Goal: Task Accomplishment & Management: Manage account settings

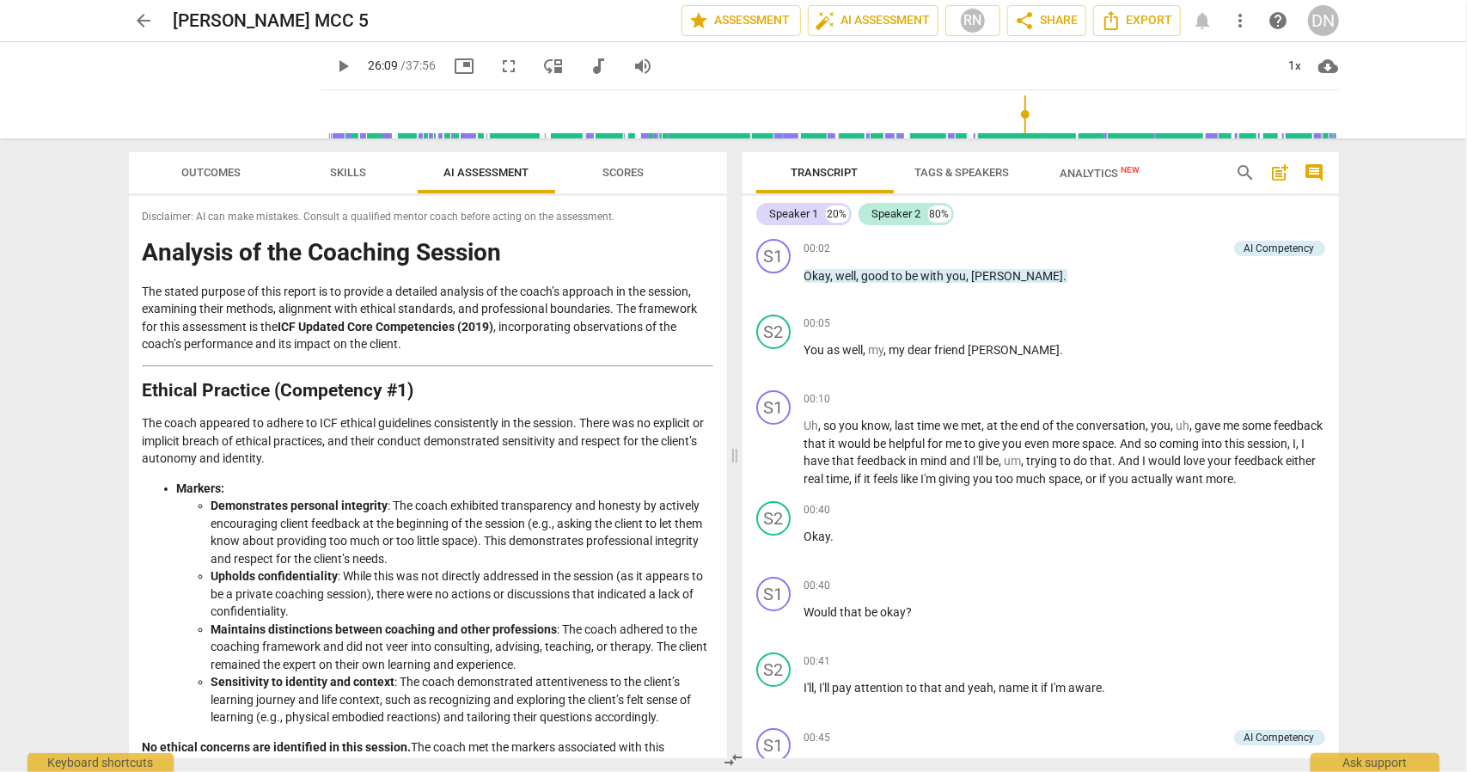
scroll to position [5548, 0]
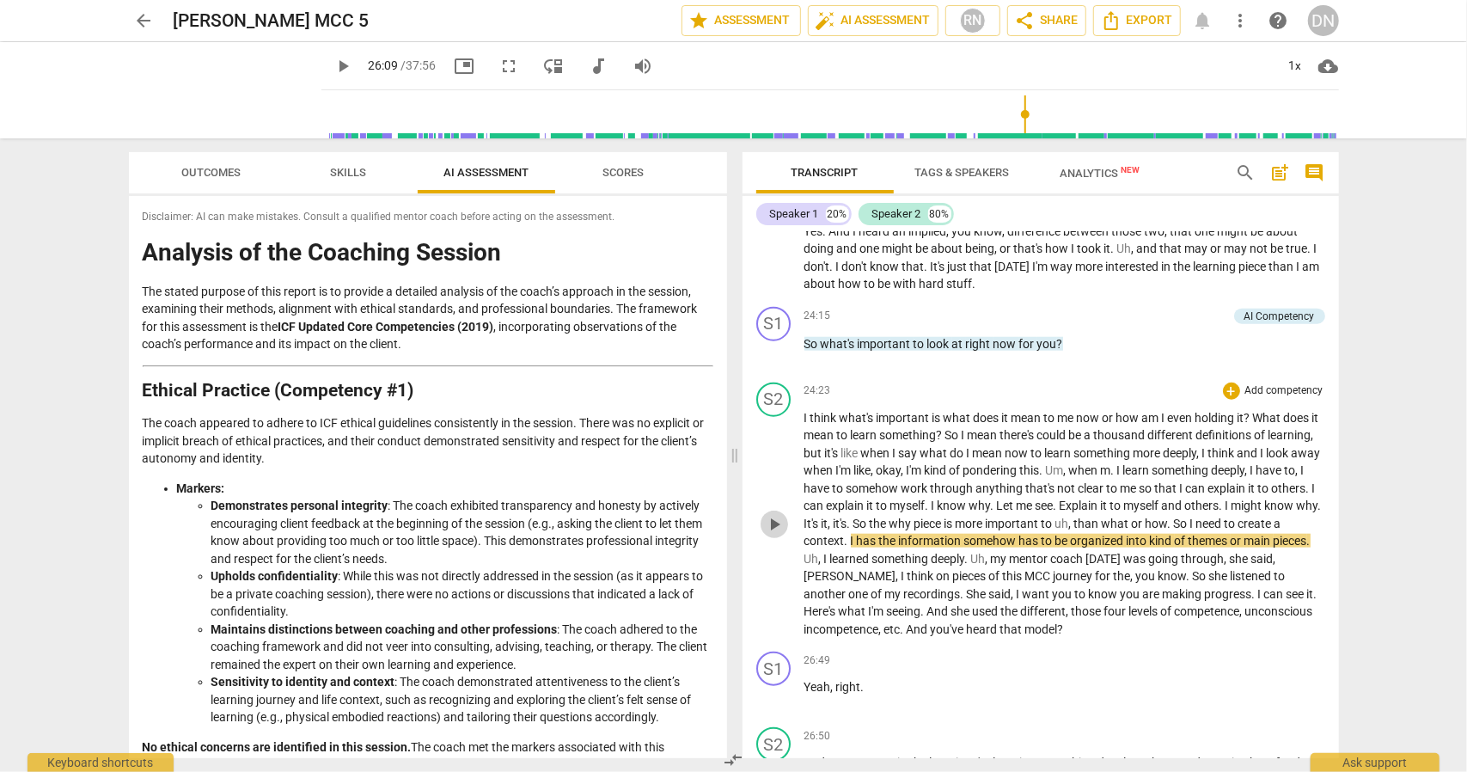
click at [769, 535] on span "play_arrow" at bounding box center [774, 524] width 21 height 21
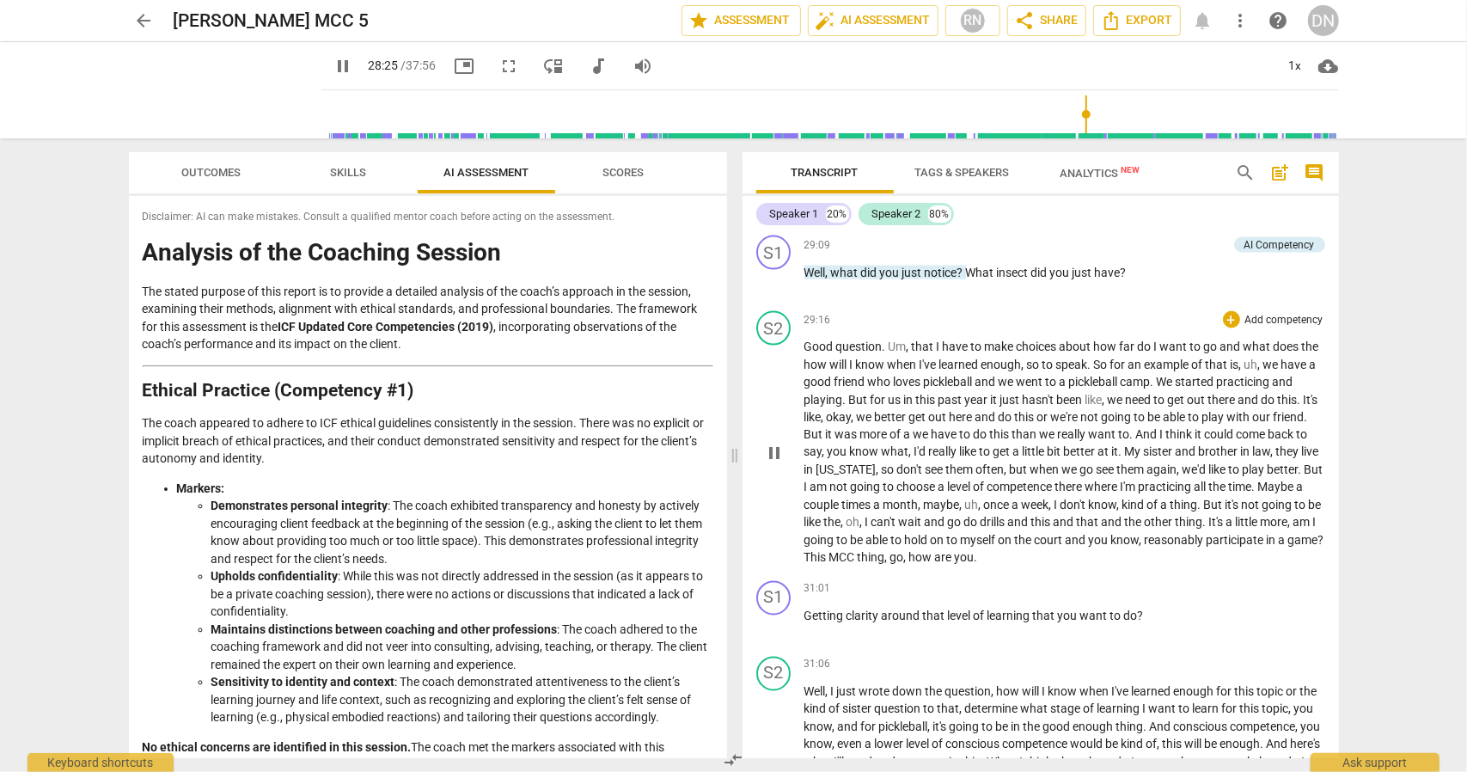
scroll to position [6407, 0]
click at [1267, 253] on div "AI Competency" at bounding box center [1280, 244] width 70 height 15
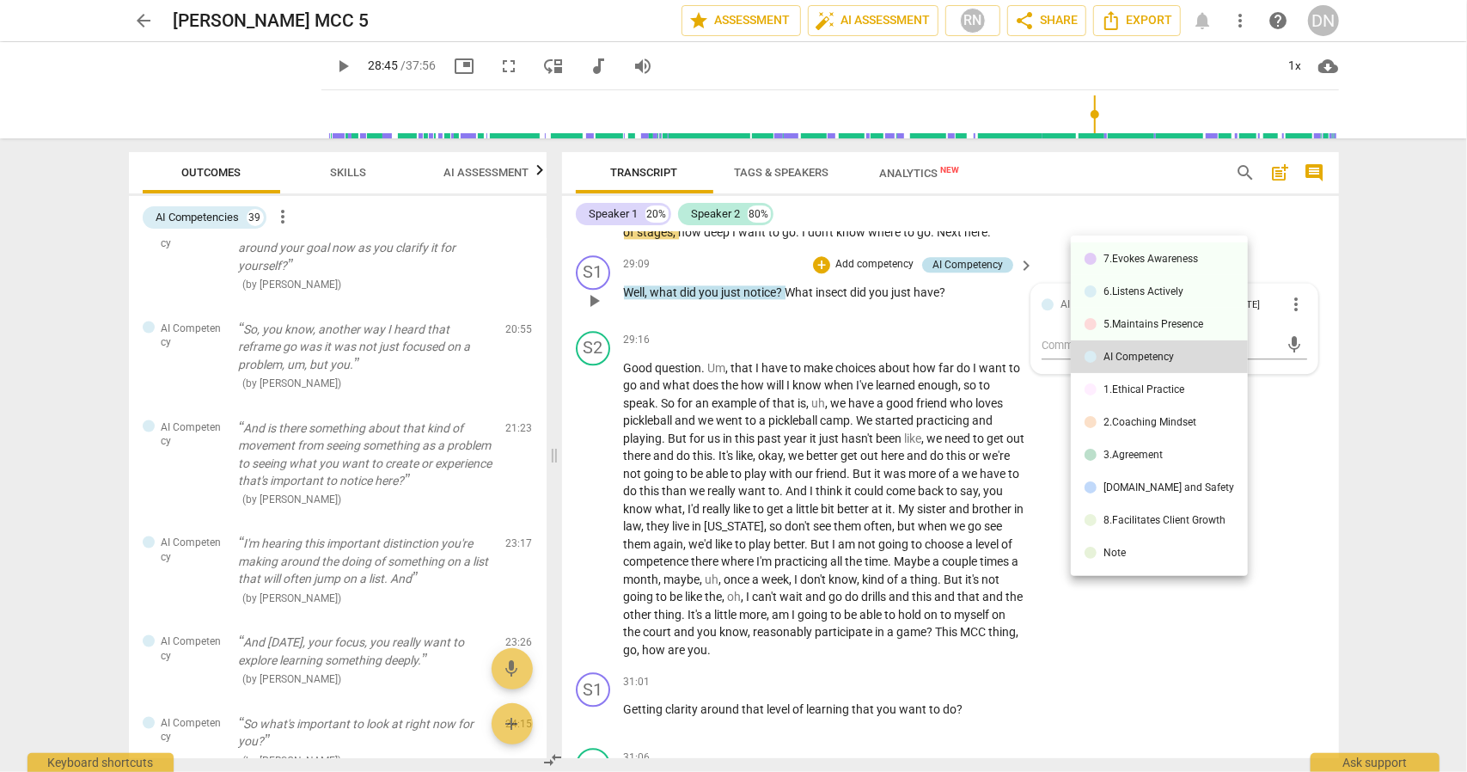
scroll to position [1956, 0]
click at [1358, 539] on div at bounding box center [733, 386] width 1467 height 772
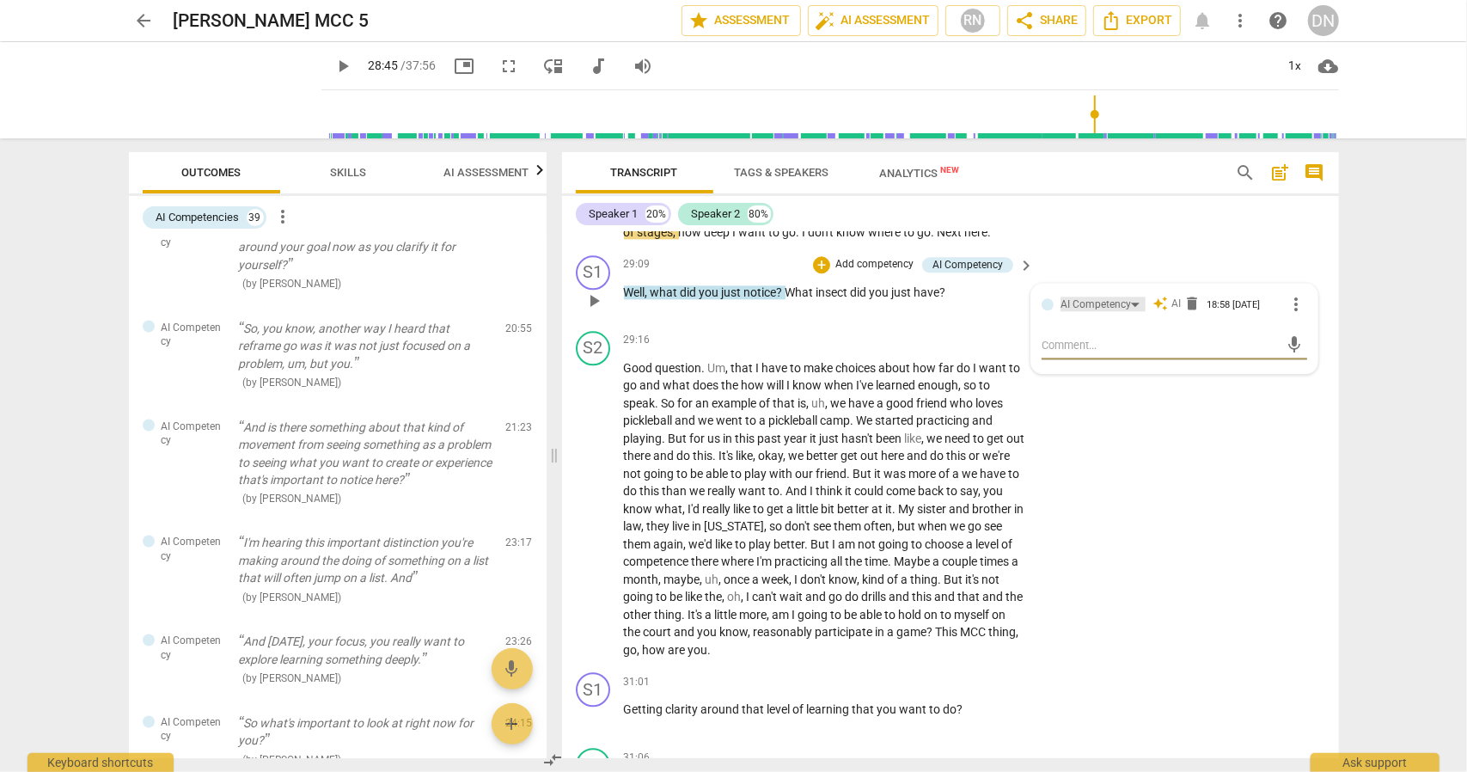
click at [1129, 311] on div "AI Competency" at bounding box center [1103, 304] width 85 height 15
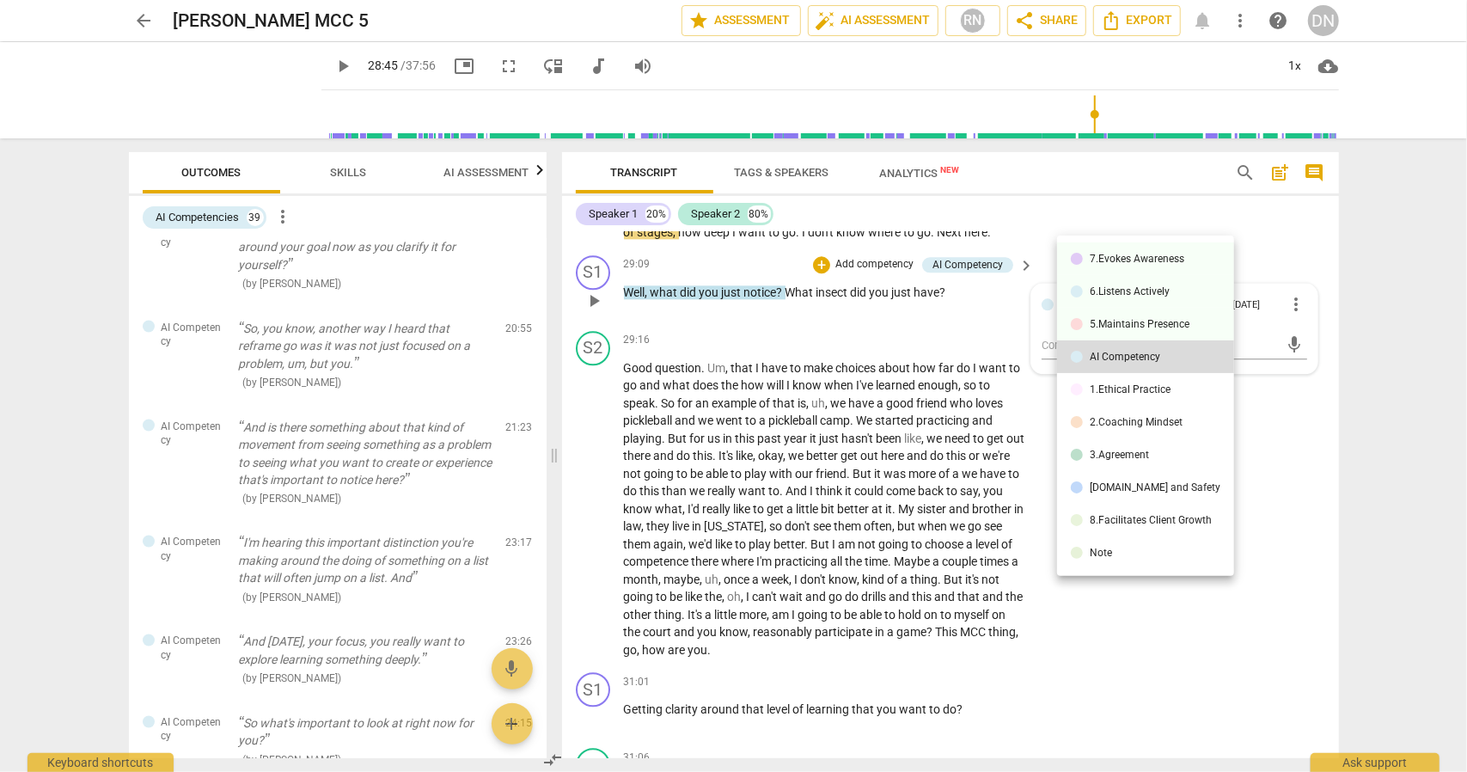
click at [1129, 360] on div "AI Competency" at bounding box center [1125, 357] width 70 height 10
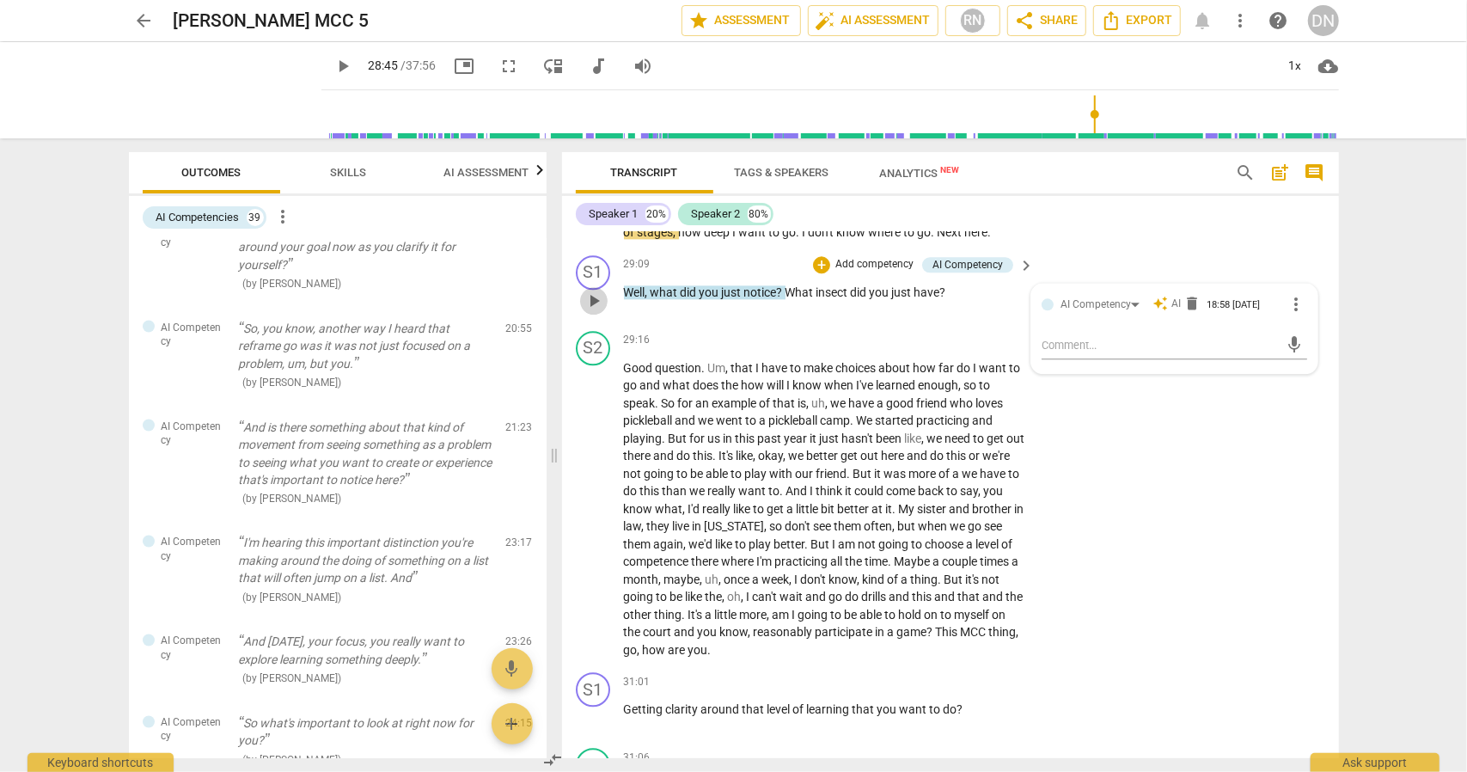
click at [588, 311] on span "play_arrow" at bounding box center [594, 301] width 21 height 21
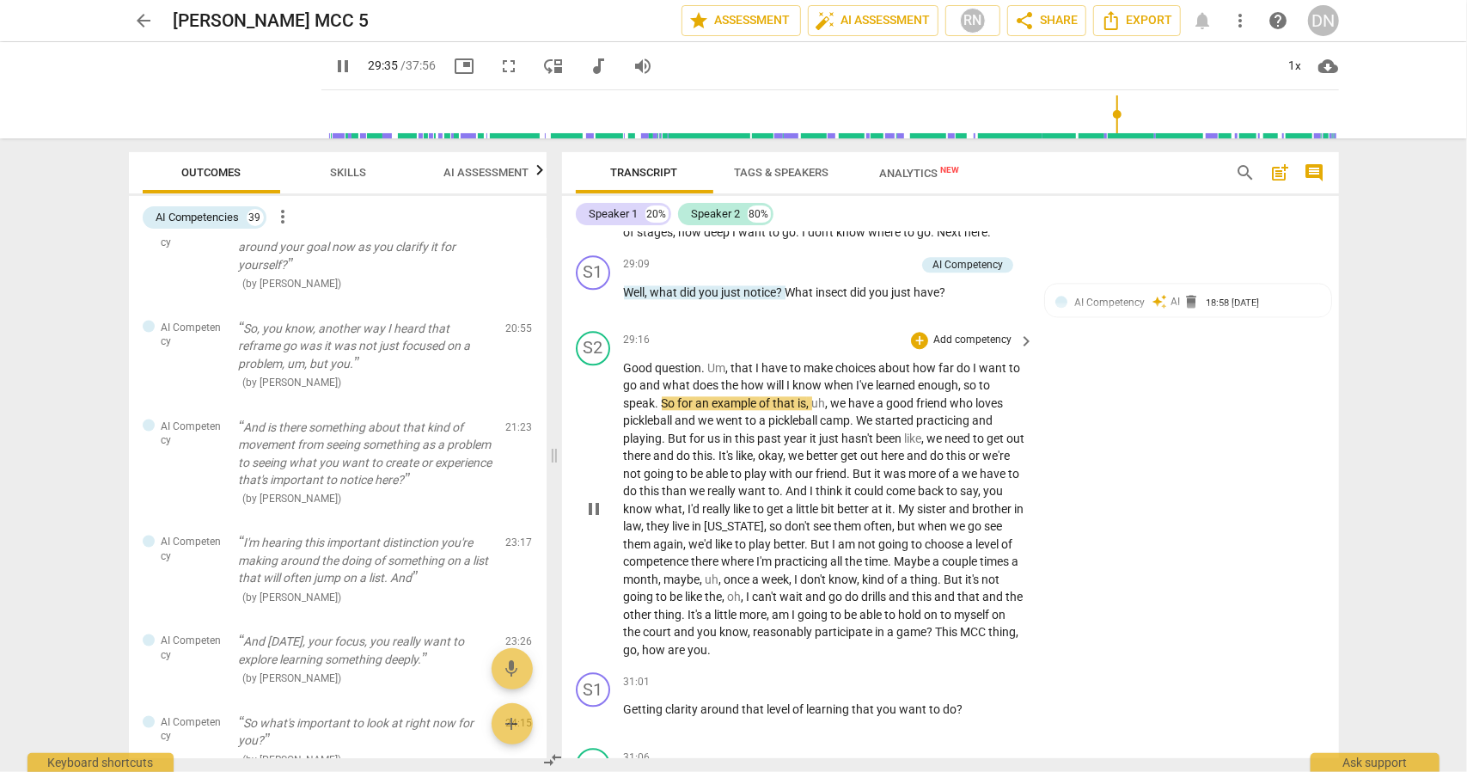
scroll to position [7371, 0]
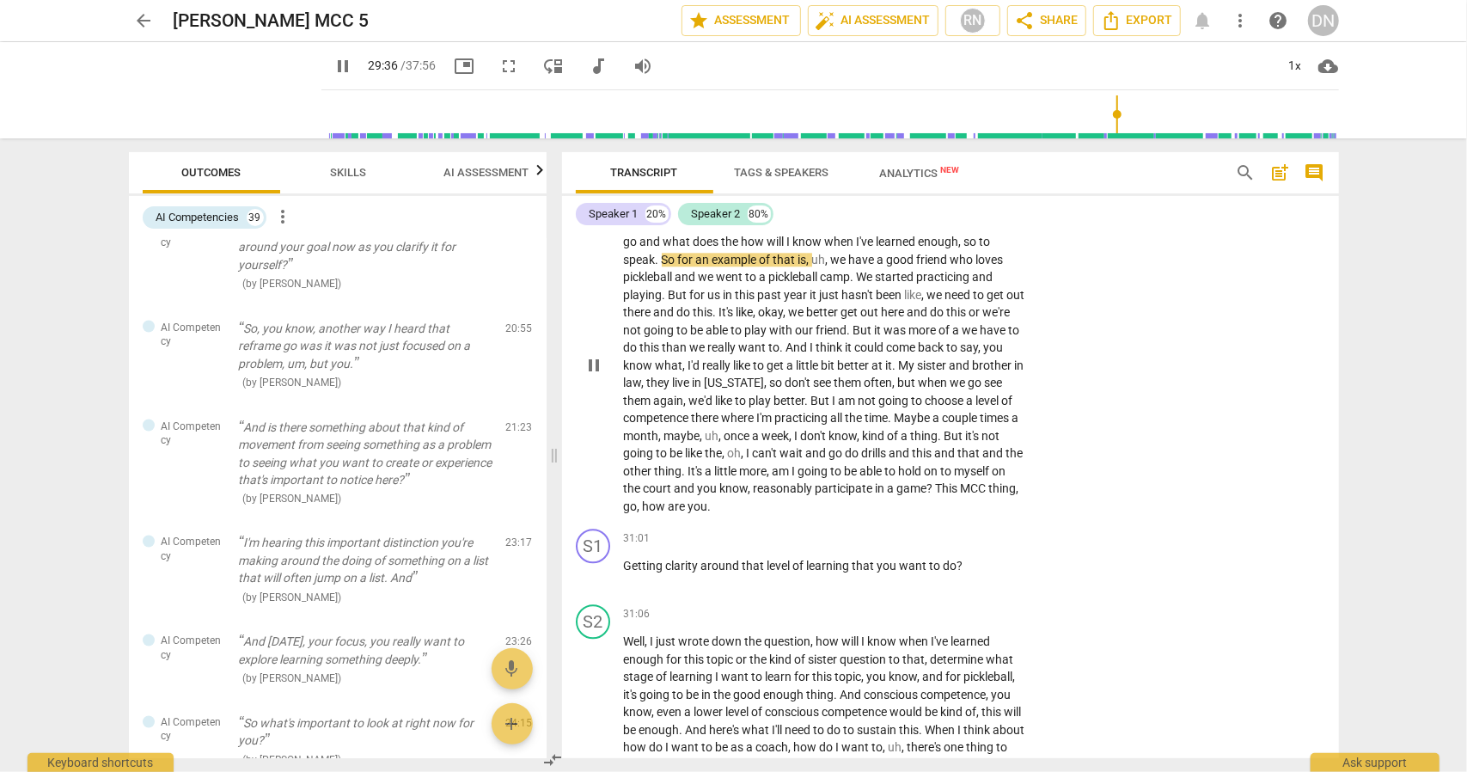
click at [945, 443] on span "But" at bounding box center [955, 436] width 21 height 14
click at [590, 563] on div "S1" at bounding box center [593, 546] width 34 height 34
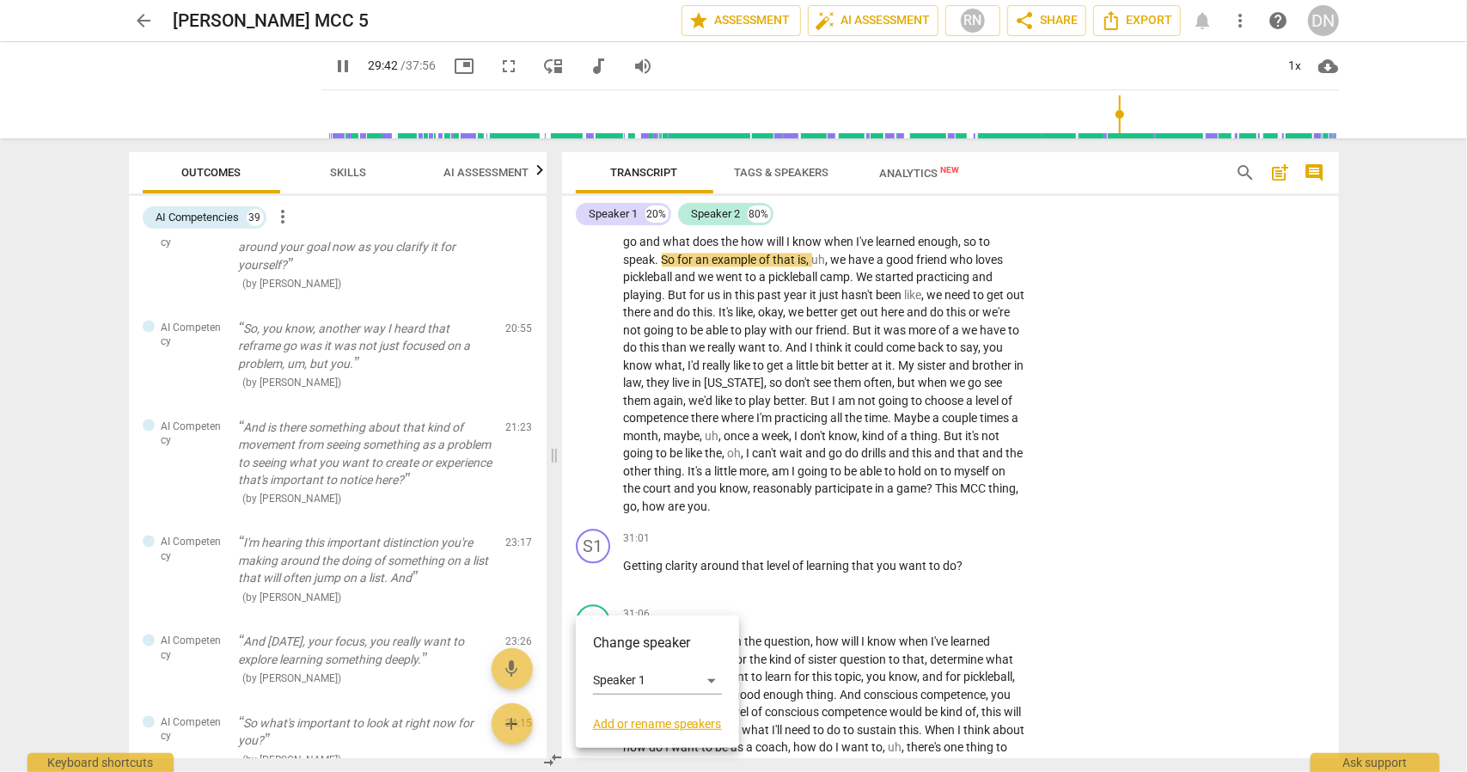
drag, startPoint x: 622, startPoint y: 502, endPoint x: 780, endPoint y: 543, distance: 162.6
click at [780, 543] on div at bounding box center [733, 386] width 1467 height 772
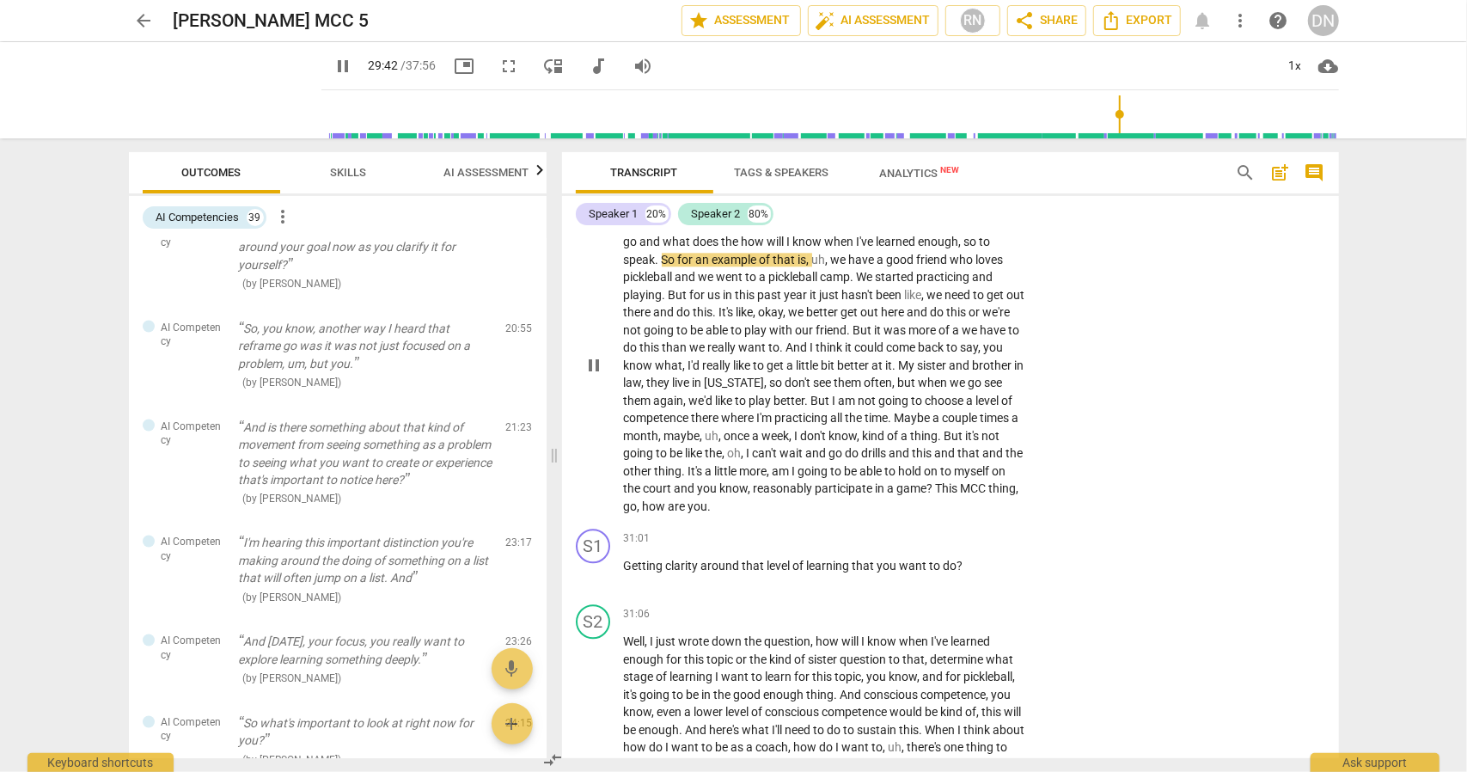
click at [657, 460] on span "going" at bounding box center [640, 453] width 33 height 14
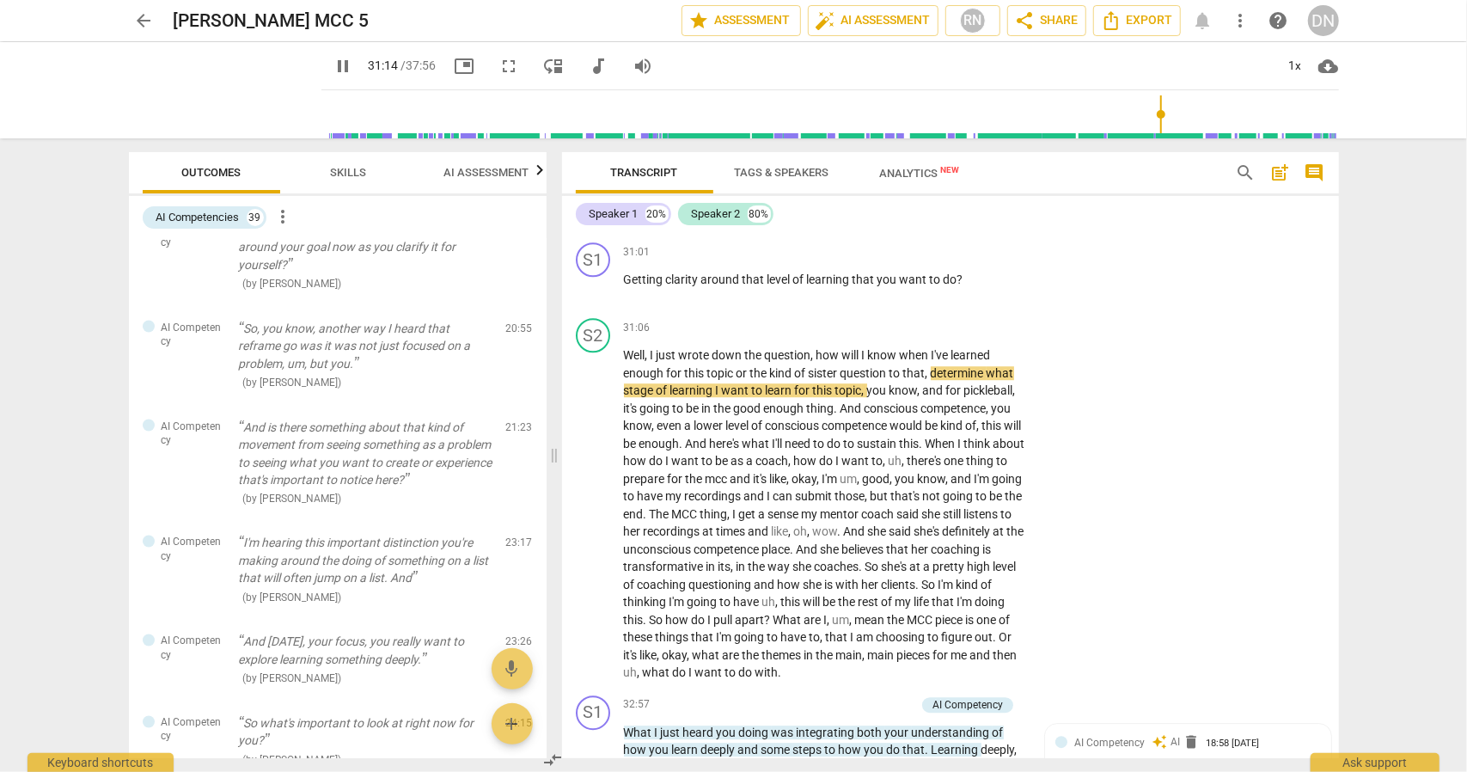
scroll to position [7801, 0]
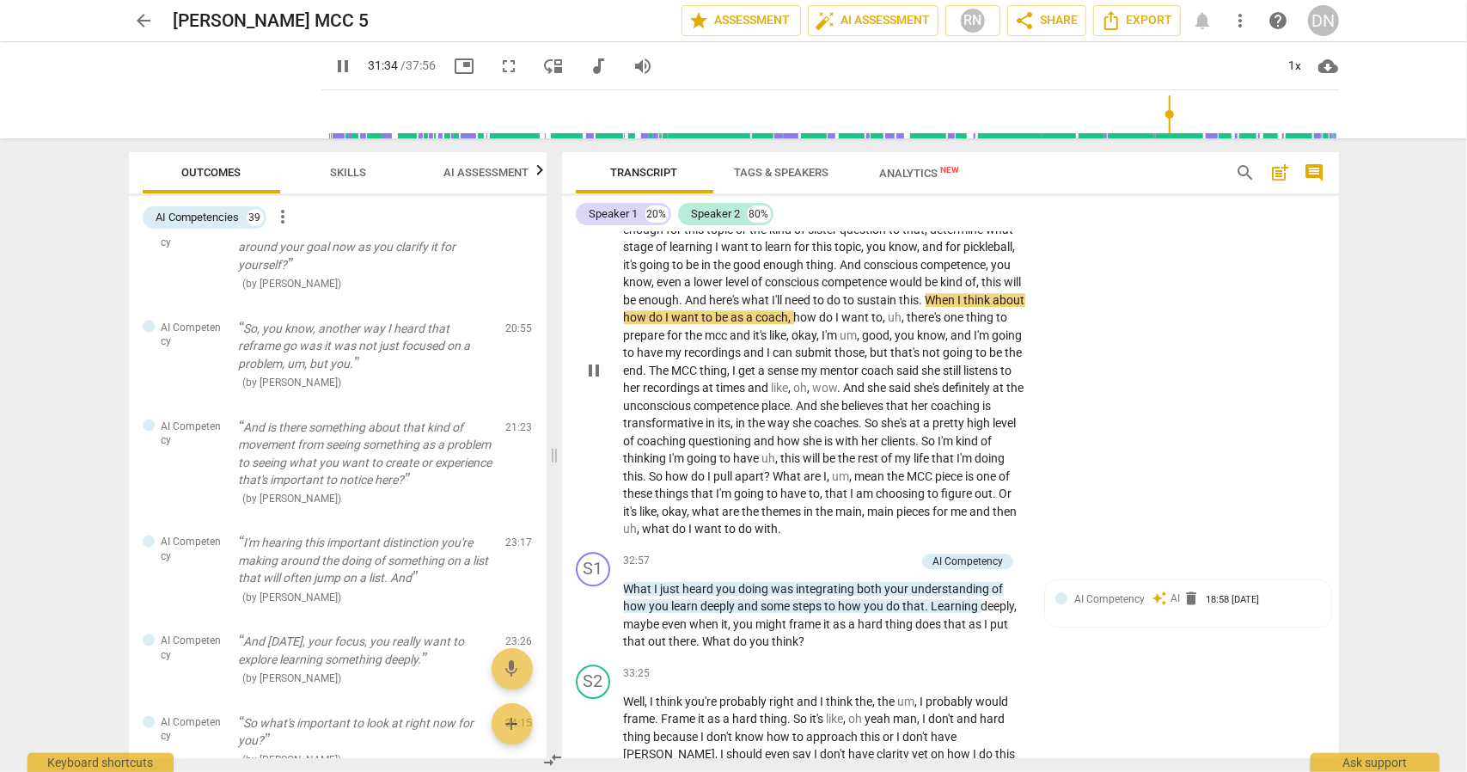
click at [622, 533] on div "play_arrow pause" at bounding box center [602, 371] width 44 height 324
drag, startPoint x: 625, startPoint y: 548, endPoint x: 649, endPoint y: 564, distance: 28.6
click at [649, 538] on p "Well , I just wrote down the question , how will I know when I've learned enoug…" at bounding box center [825, 370] width 402 height 335
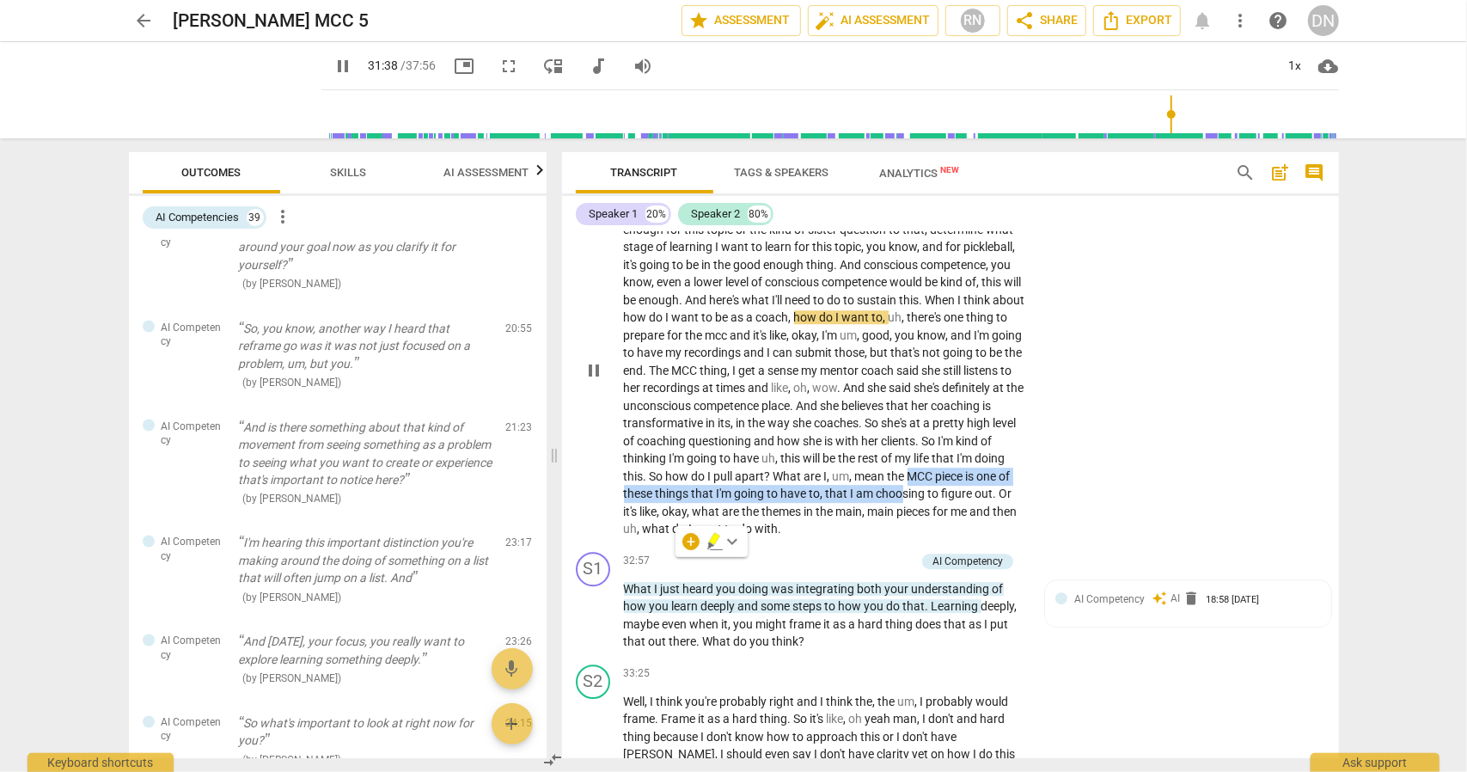
click at [589, 381] on span "pause" at bounding box center [594, 370] width 21 height 21
click at [589, 381] on span "play_arrow" at bounding box center [594, 370] width 21 height 21
click at [908, 483] on span "MCC" at bounding box center [922, 476] width 28 height 14
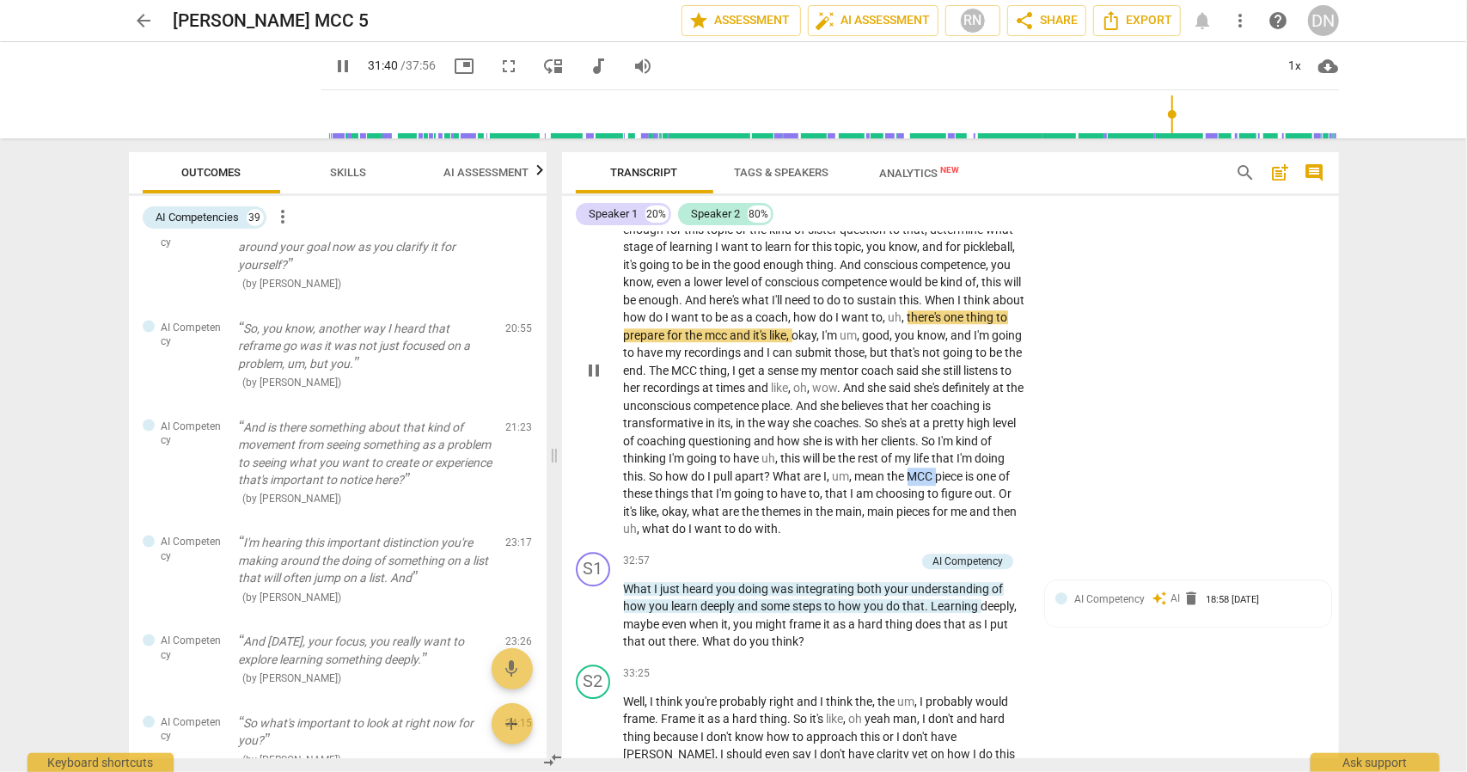
click at [908, 483] on span "MCC" at bounding box center [922, 476] width 28 height 14
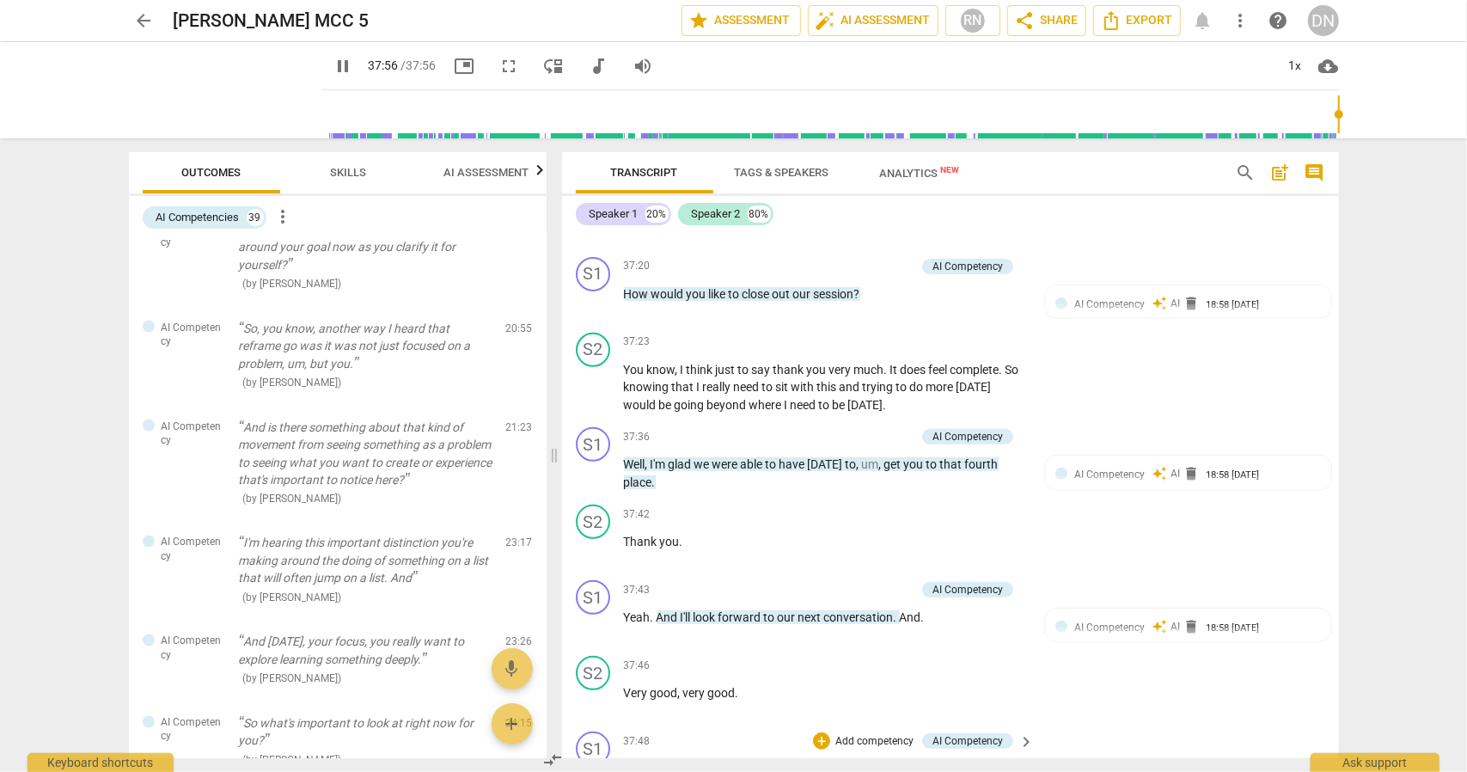
scroll to position [9427, 0]
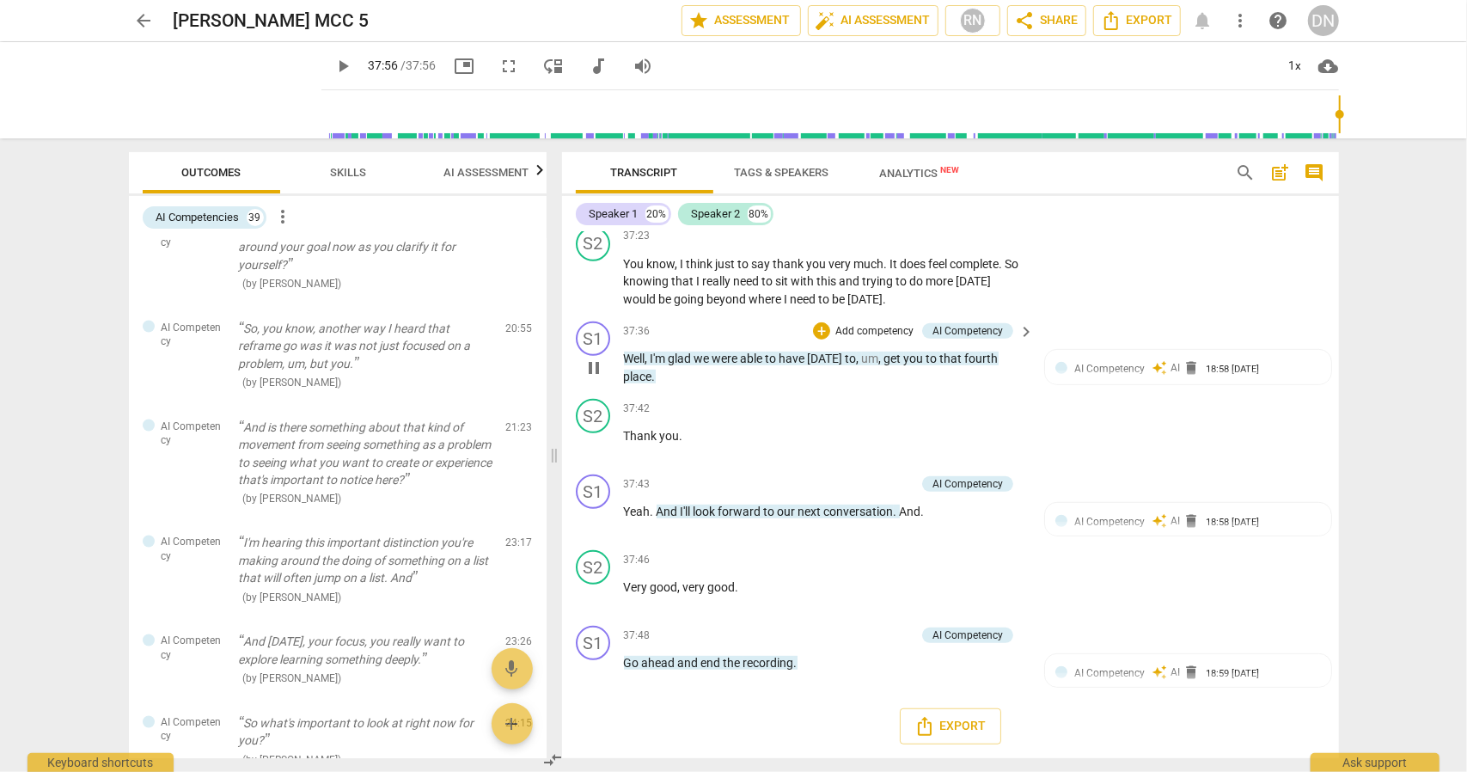
type input "2276"
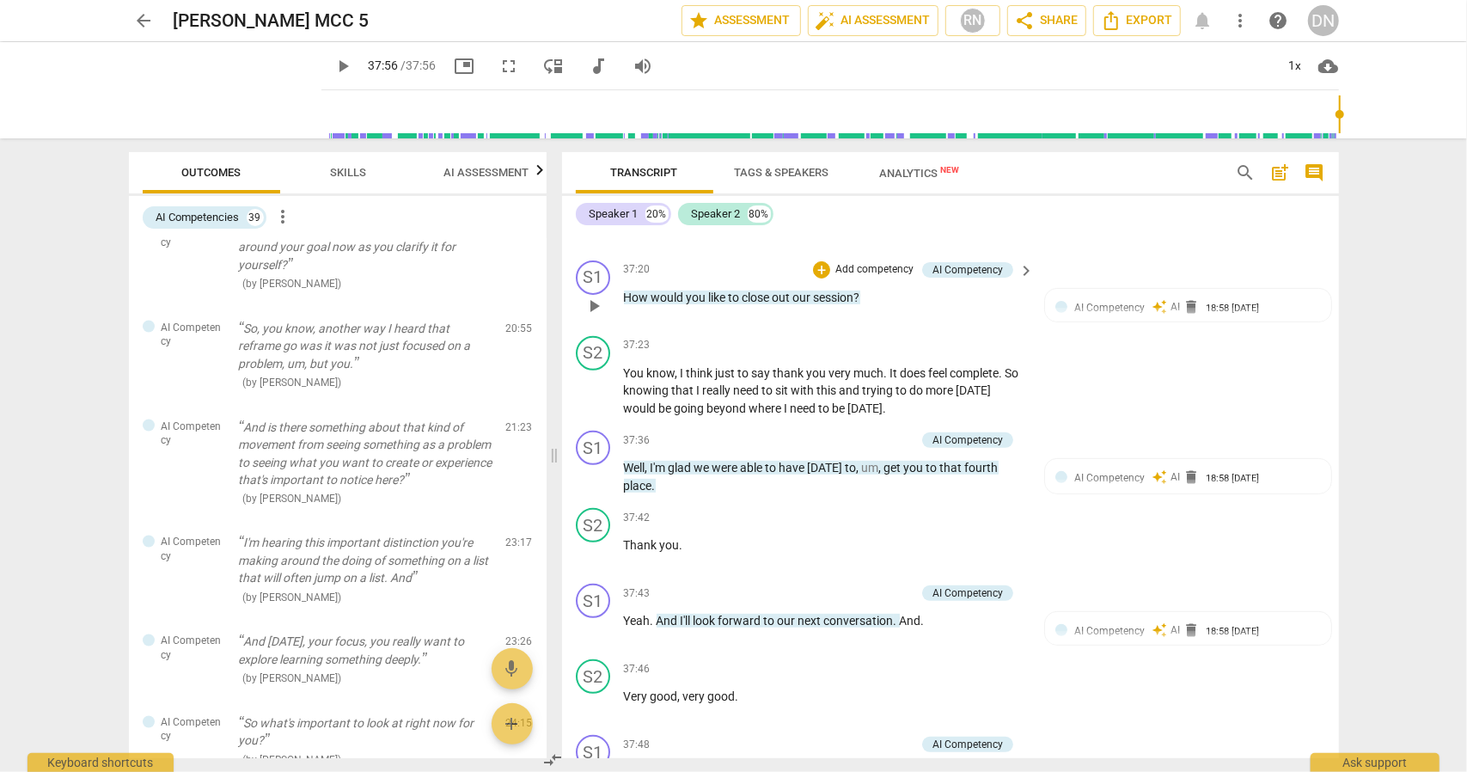
click at [877, 322] on div "37:20 + Add competency AI Competency keyboard_arrow_right How would you like to…" at bounding box center [830, 291] width 413 height 62
drag, startPoint x: 872, startPoint y: 325, endPoint x: 623, endPoint y: 325, distance: 249.3
click at [624, 307] on p "How would you like to close out our session ?" at bounding box center [825, 298] width 402 height 18
copy p "How would you like to close out our session ?"
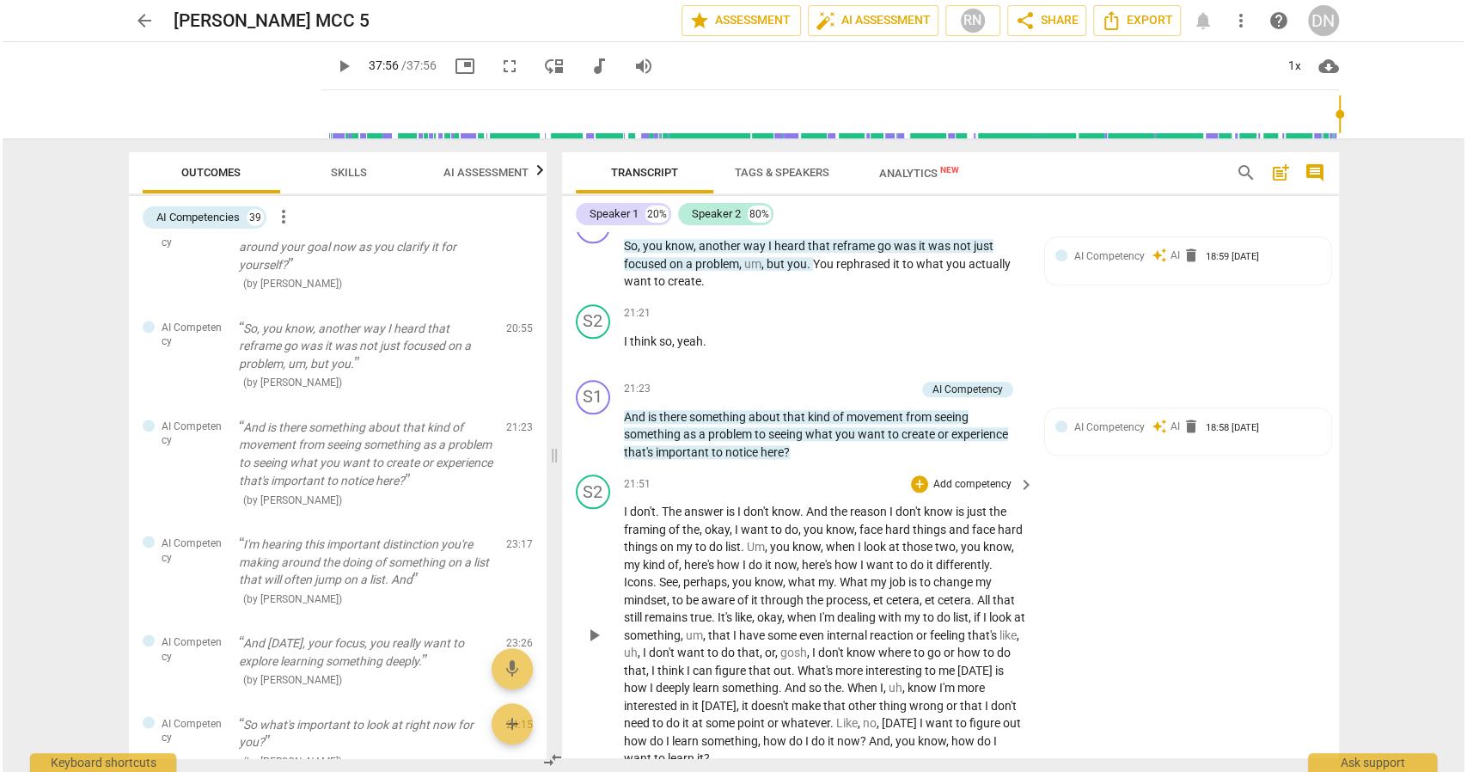
scroll to position [5415, 0]
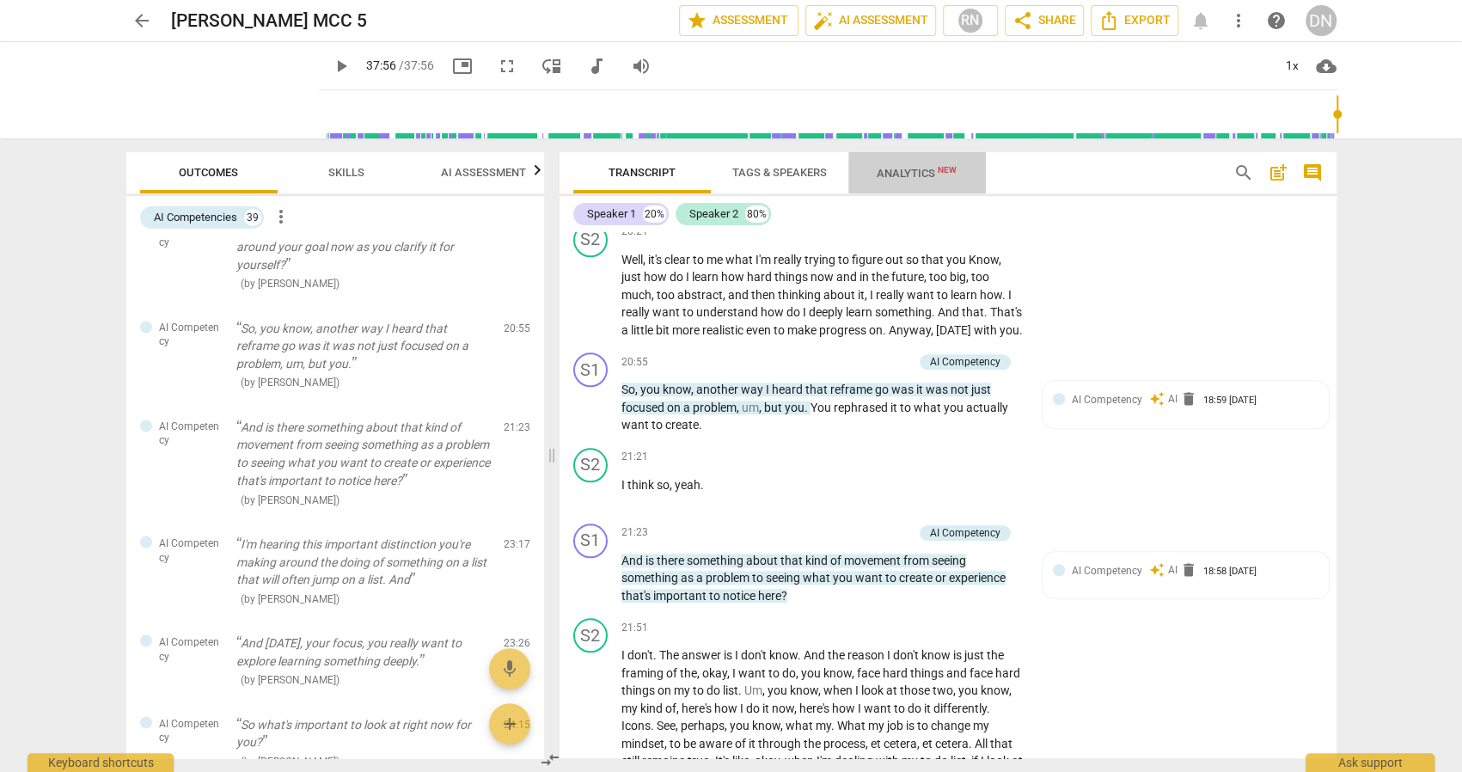
click at [887, 174] on span "Analytics New" at bounding box center [917, 173] width 80 height 13
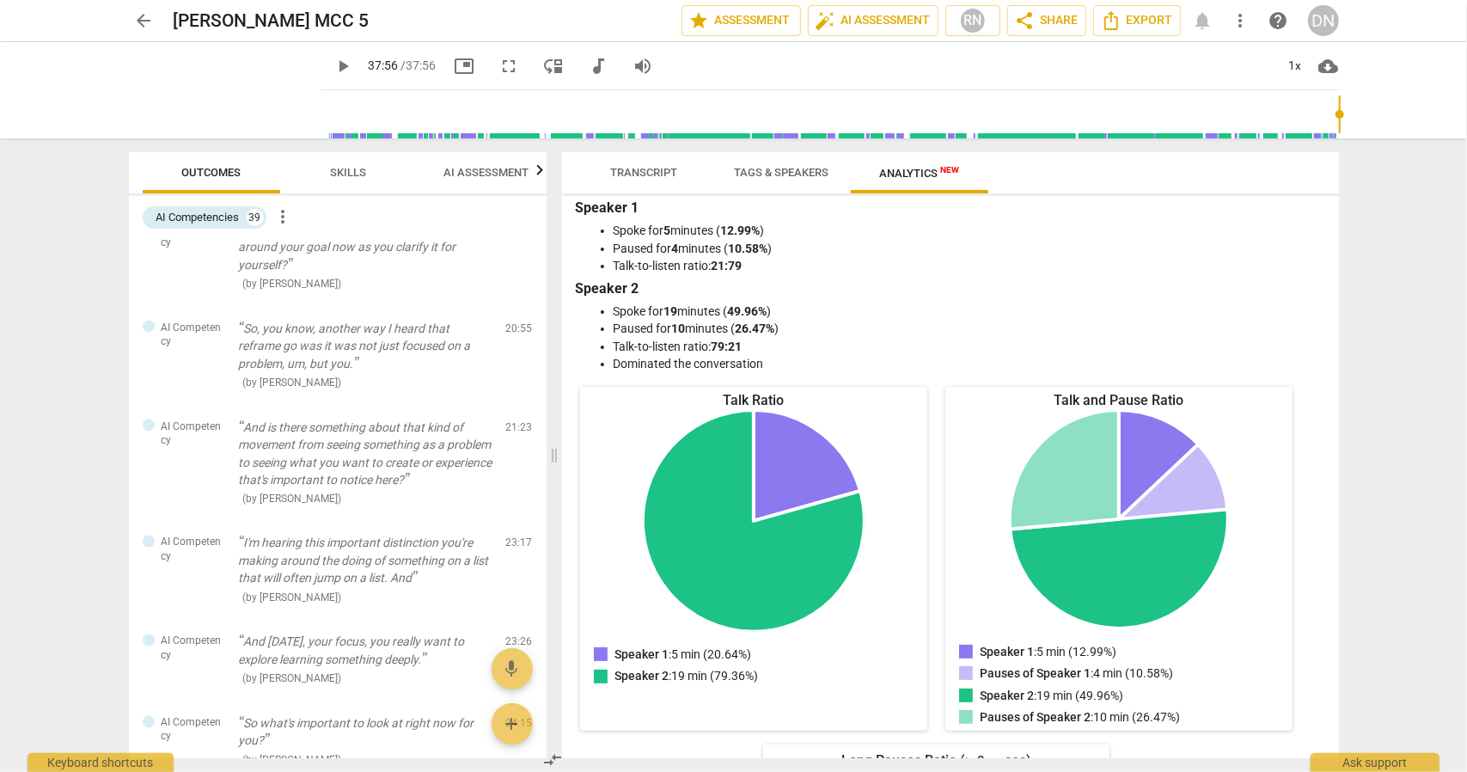
scroll to position [0, 0]
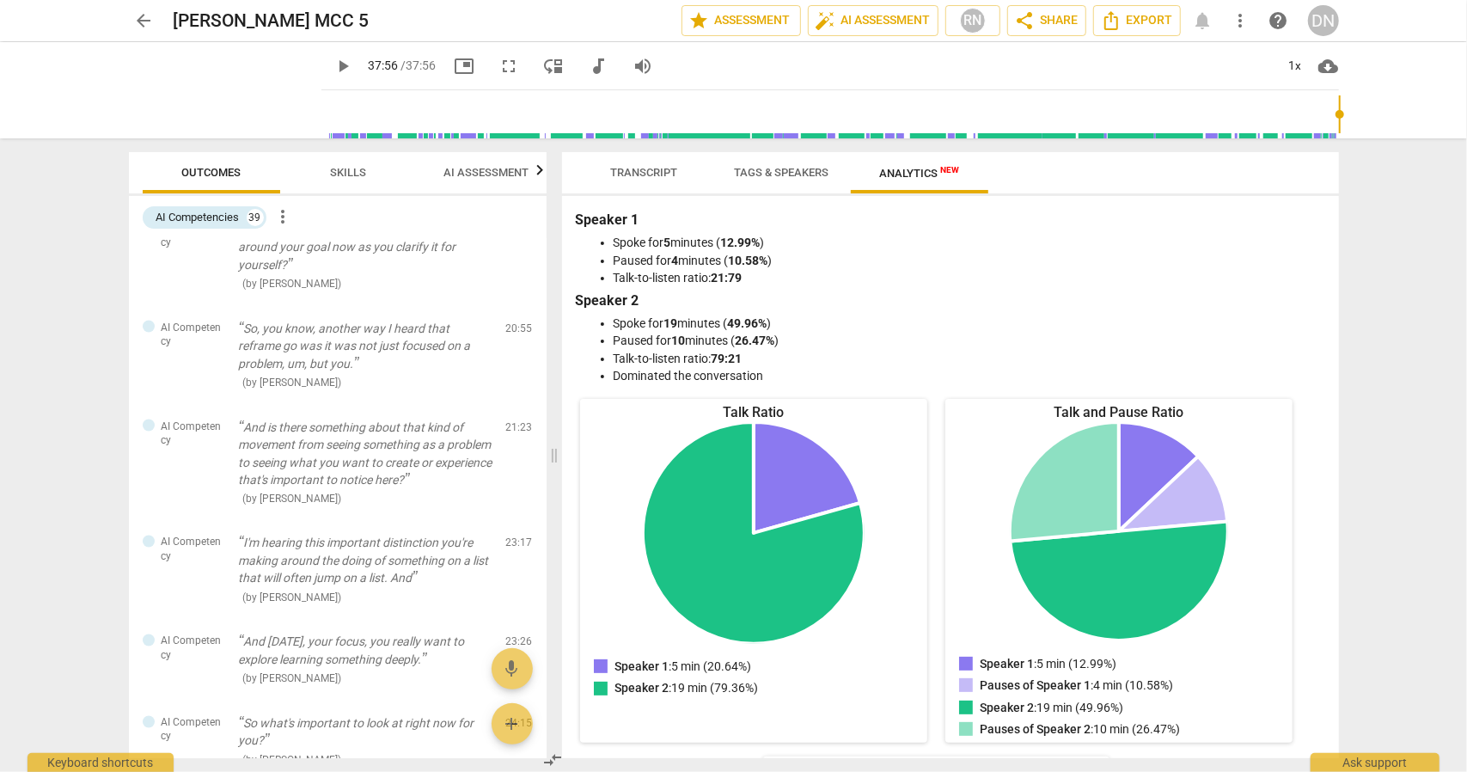
click at [770, 167] on span "Tags & Speakers" at bounding box center [782, 172] width 95 height 13
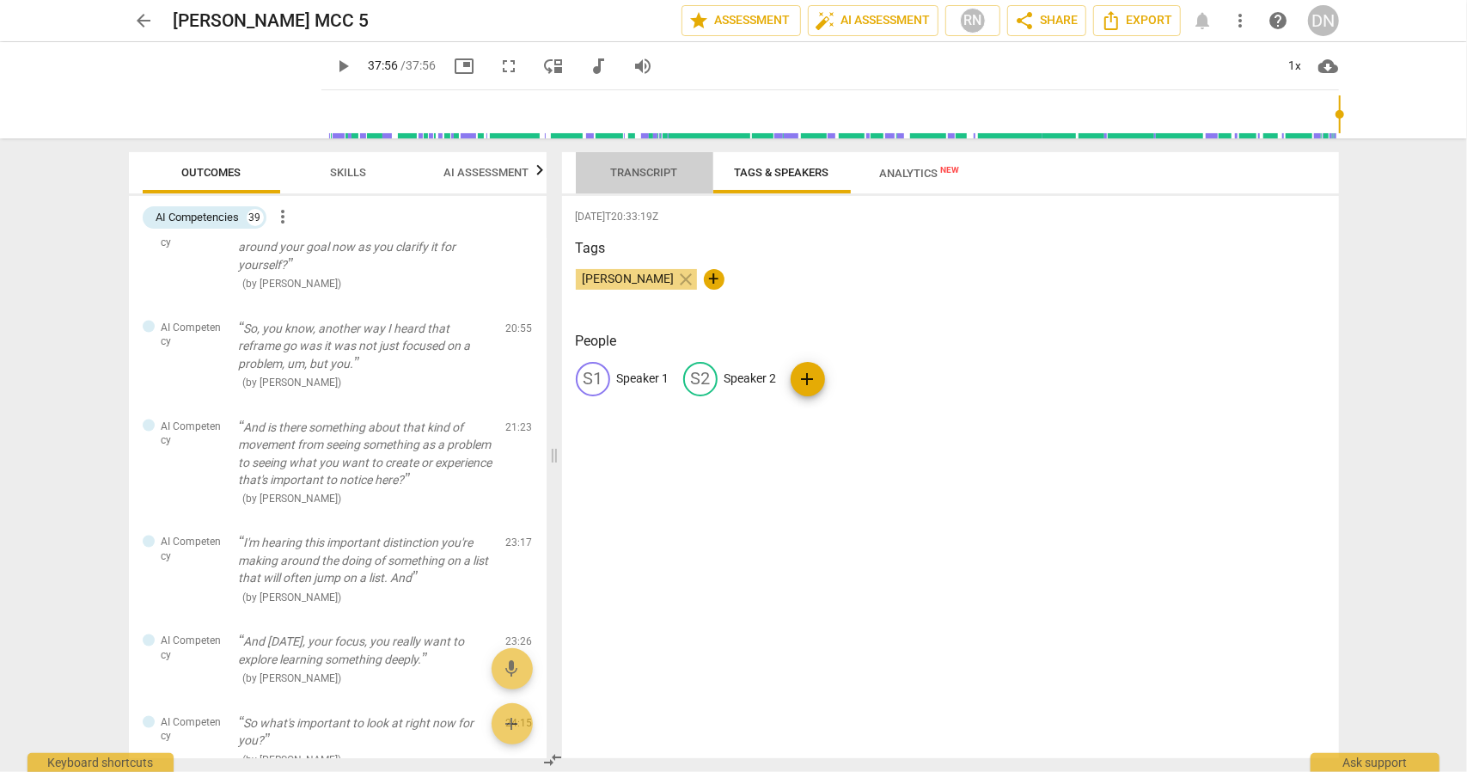
click at [658, 168] on span "Transcript" at bounding box center [644, 172] width 67 height 13
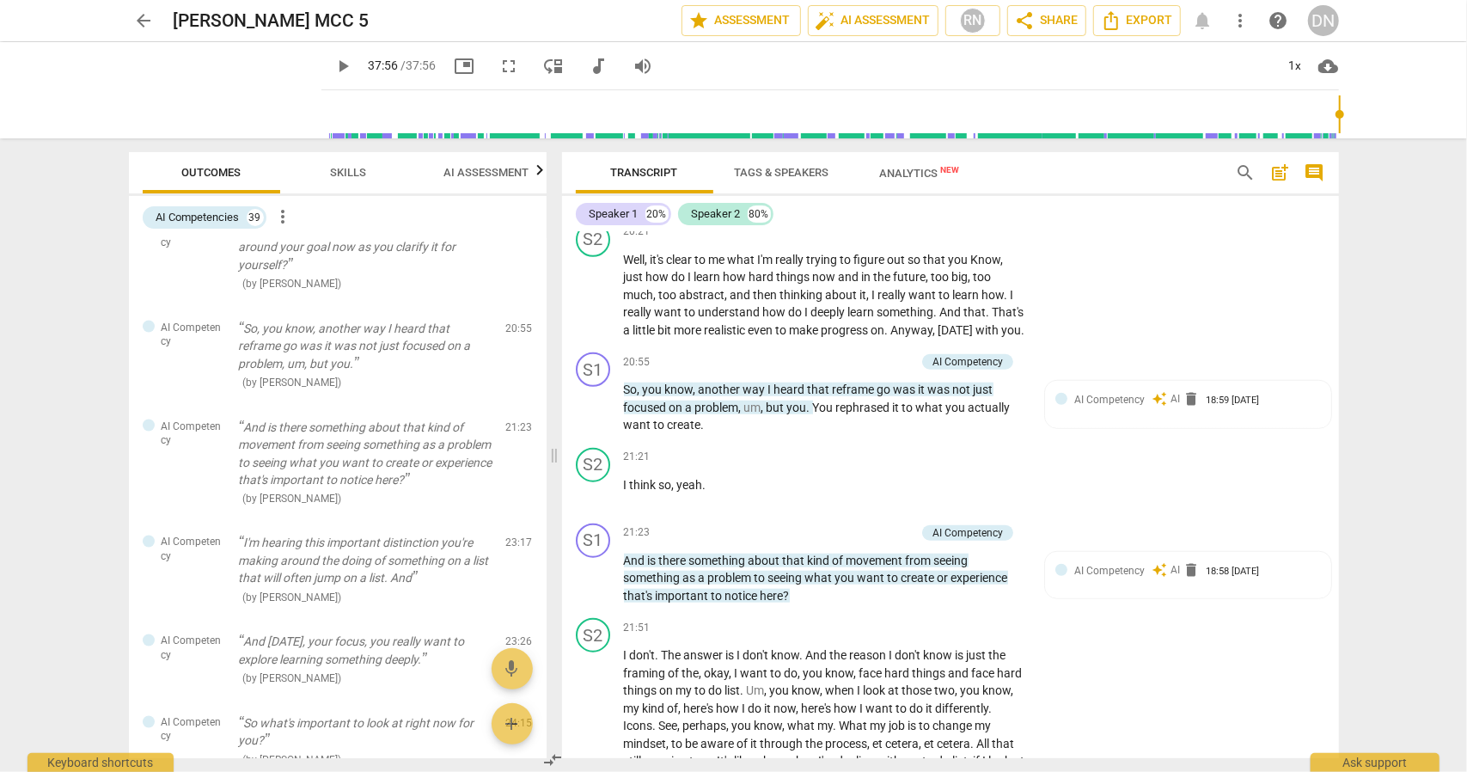
click at [781, 179] on span "Tags & Speakers" at bounding box center [782, 172] width 95 height 13
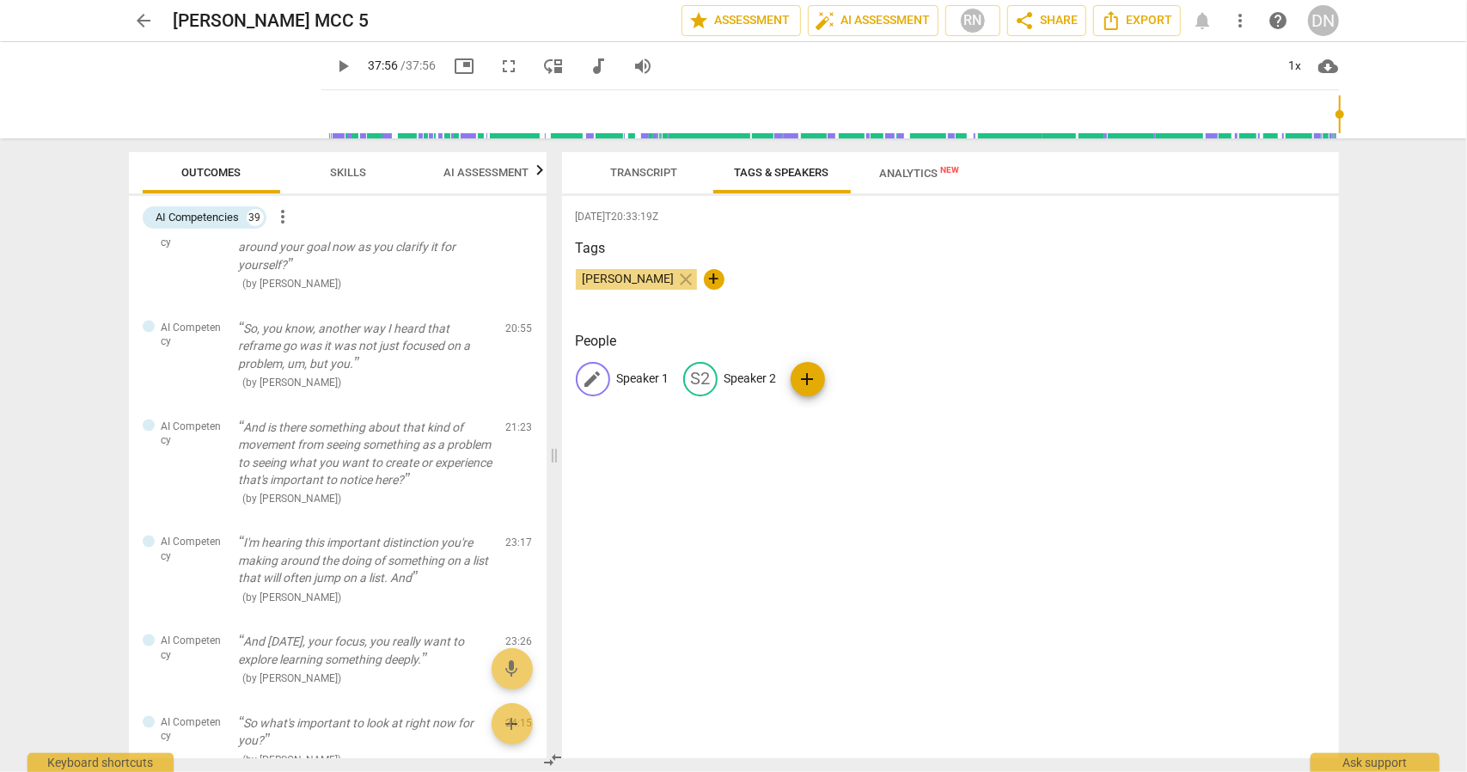
click at [652, 374] on p "Speaker 1" at bounding box center [643, 379] width 52 height 18
type input "Coach"
click at [850, 376] on p "Speaker 2" at bounding box center [862, 379] width 52 height 18
type input "[PERSON_NAME]"
click at [749, 321] on div "[DATE]T20:33:19Z Tags [PERSON_NAME] close + People CO Coach edit [PERSON_NAME] …" at bounding box center [950, 477] width 777 height 562
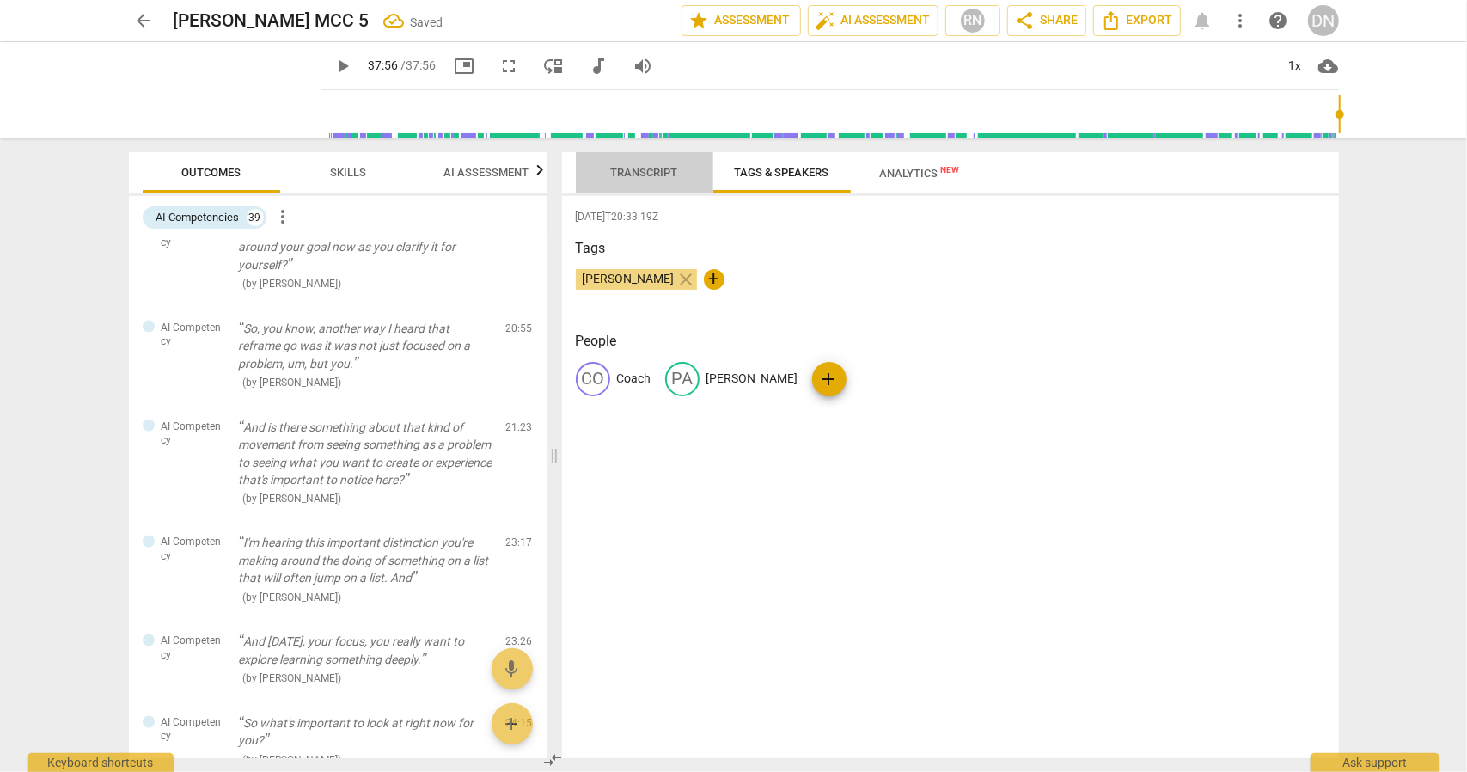
click at [661, 177] on span "Transcript" at bounding box center [644, 172] width 67 height 13
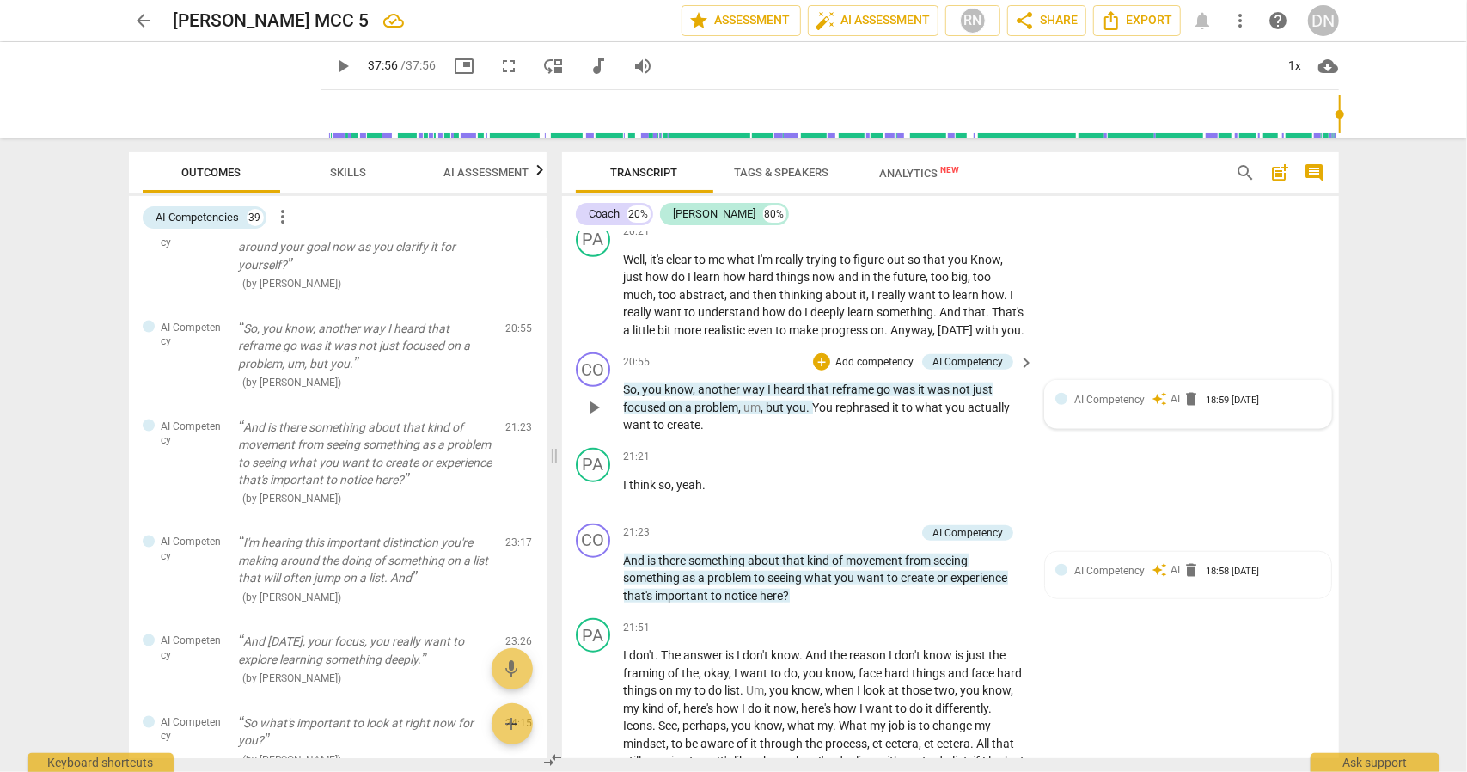
click at [1120, 406] on span "AI Competency" at bounding box center [1109, 400] width 70 height 12
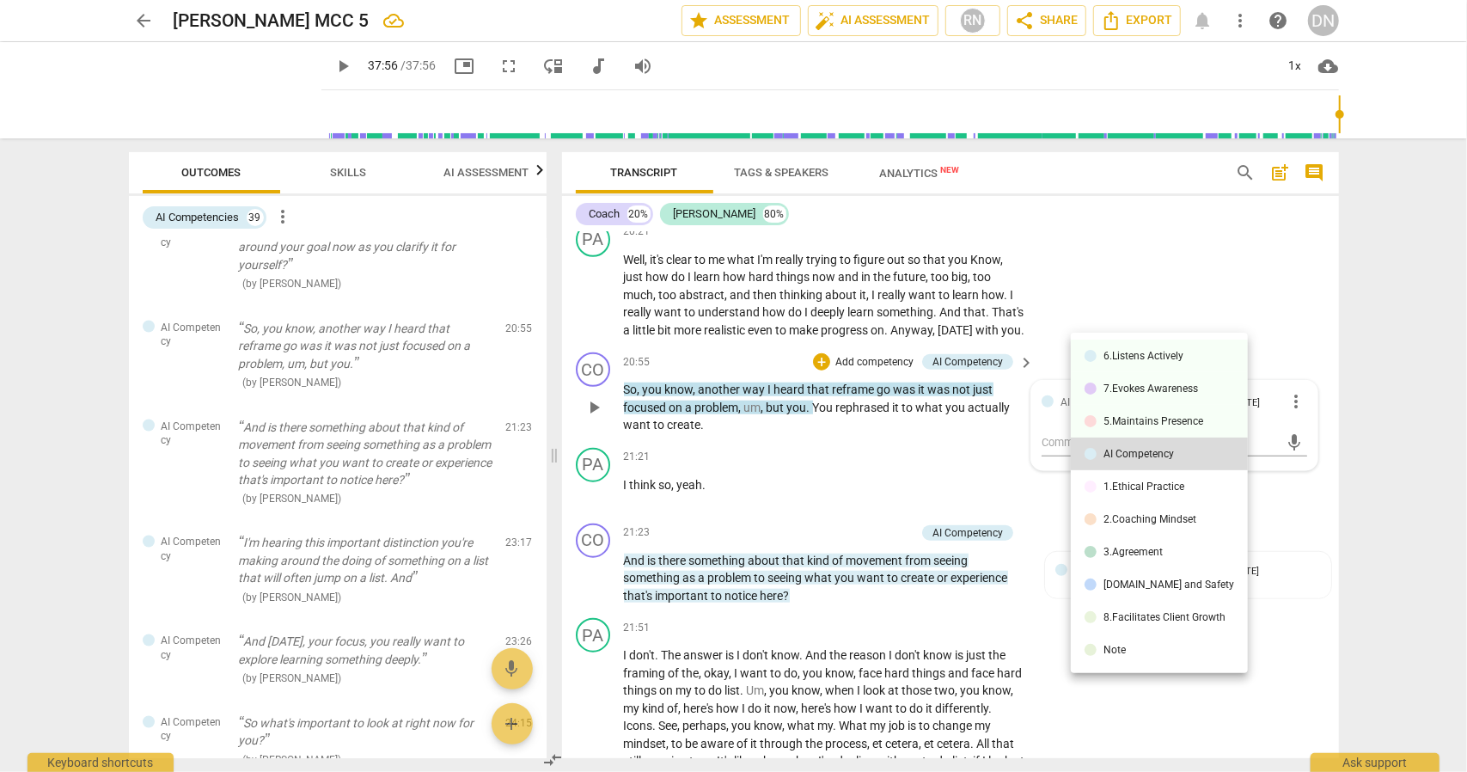
click at [1120, 458] on div "AI Competency" at bounding box center [1139, 454] width 70 height 10
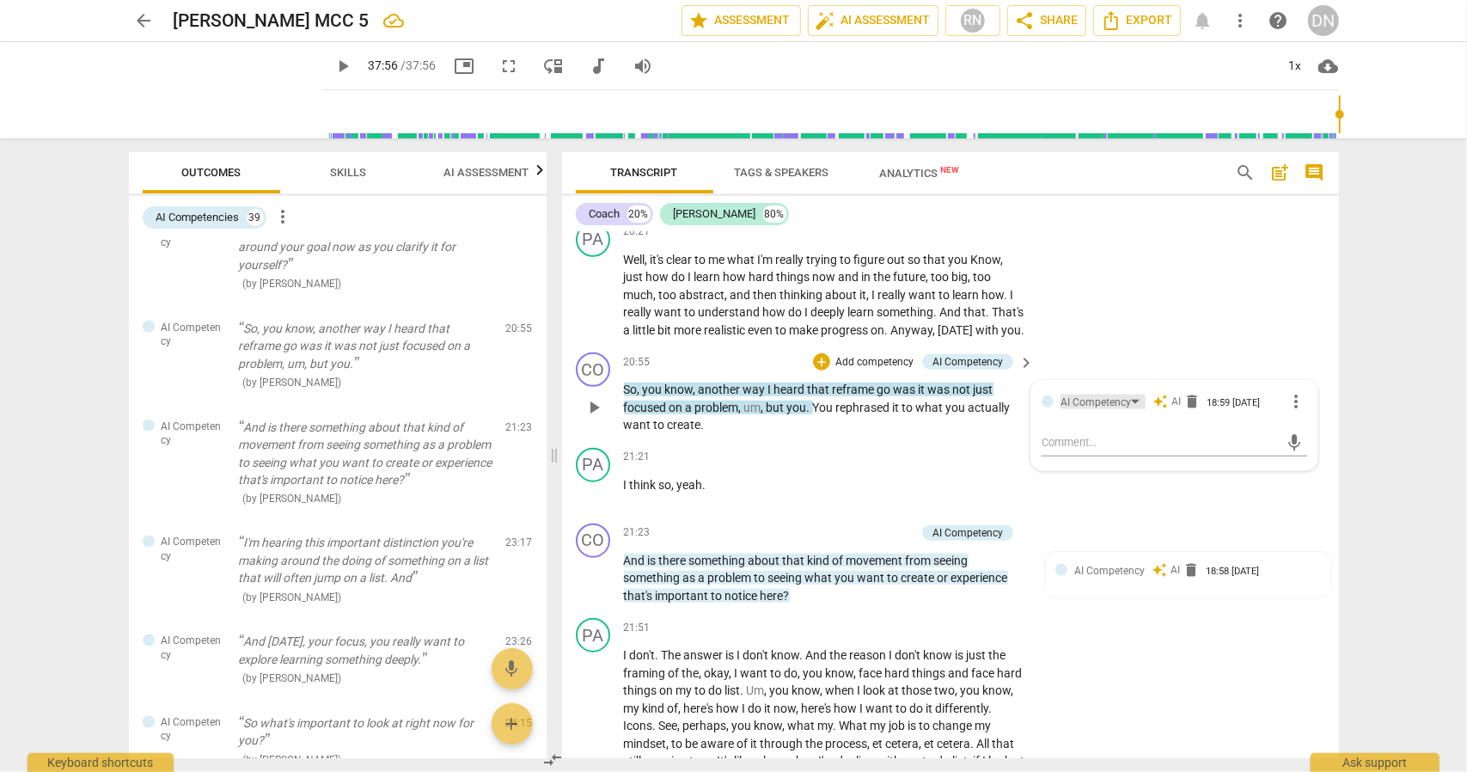
click at [1133, 409] on div "AI Competency" at bounding box center [1103, 402] width 85 height 15
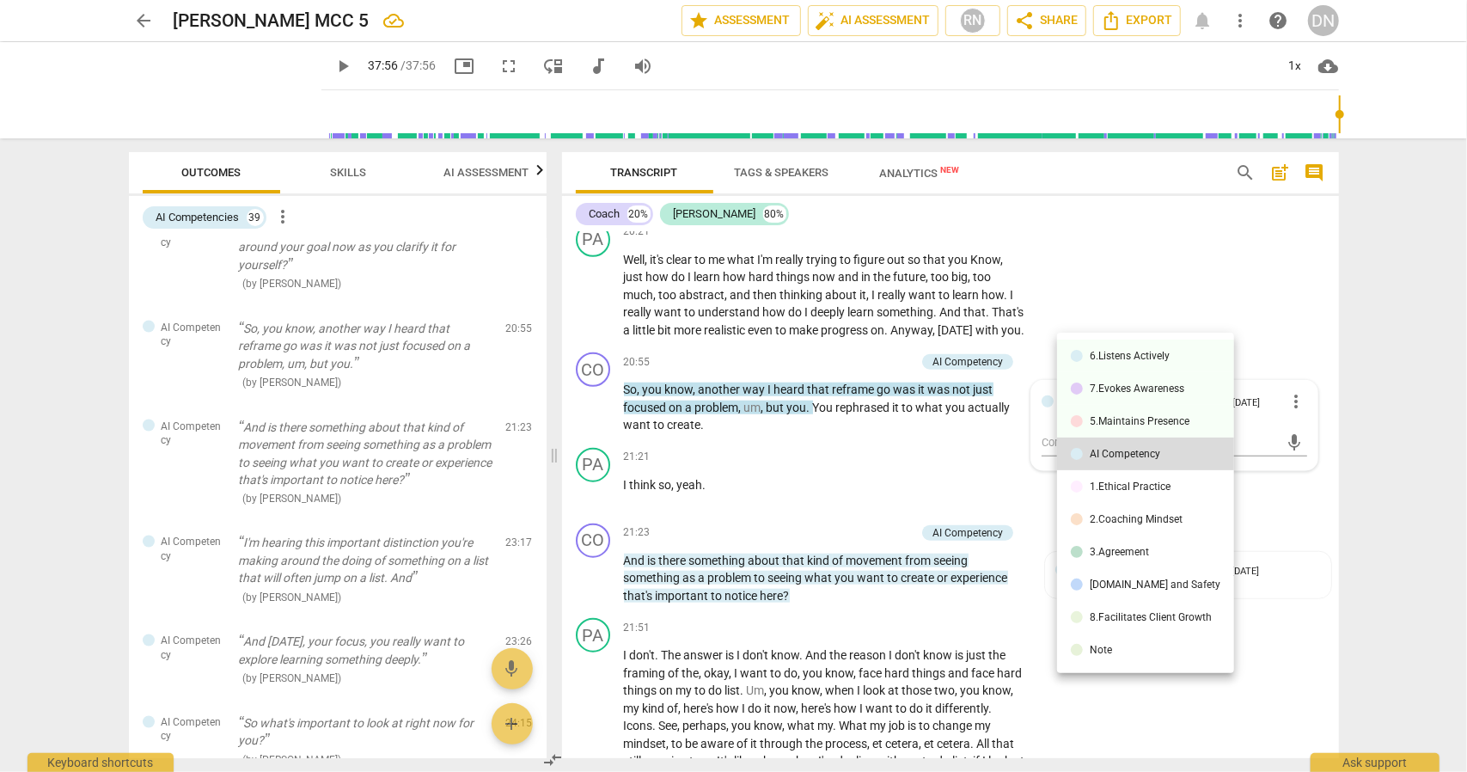
click at [954, 551] on div at bounding box center [733, 386] width 1467 height 772
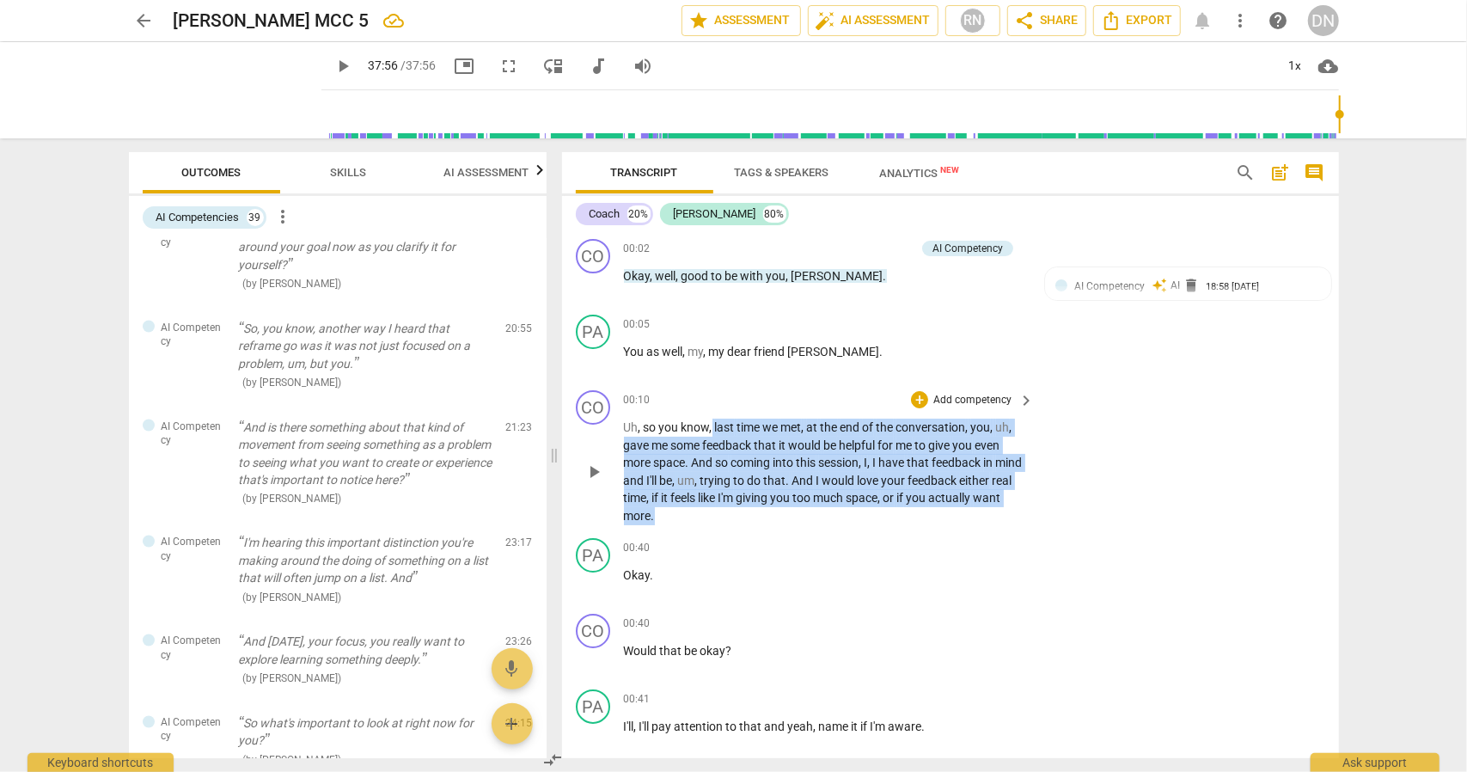
drag, startPoint x: 713, startPoint y: 426, endPoint x: 708, endPoint y: 515, distance: 88.6
click at [708, 515] on p "Uh , so you know , last time we met , at the end of the conversation , you , uh…" at bounding box center [825, 472] width 402 height 106
copy p "last time we met , at the end of the conversation , you , uh , gave me some fee…"
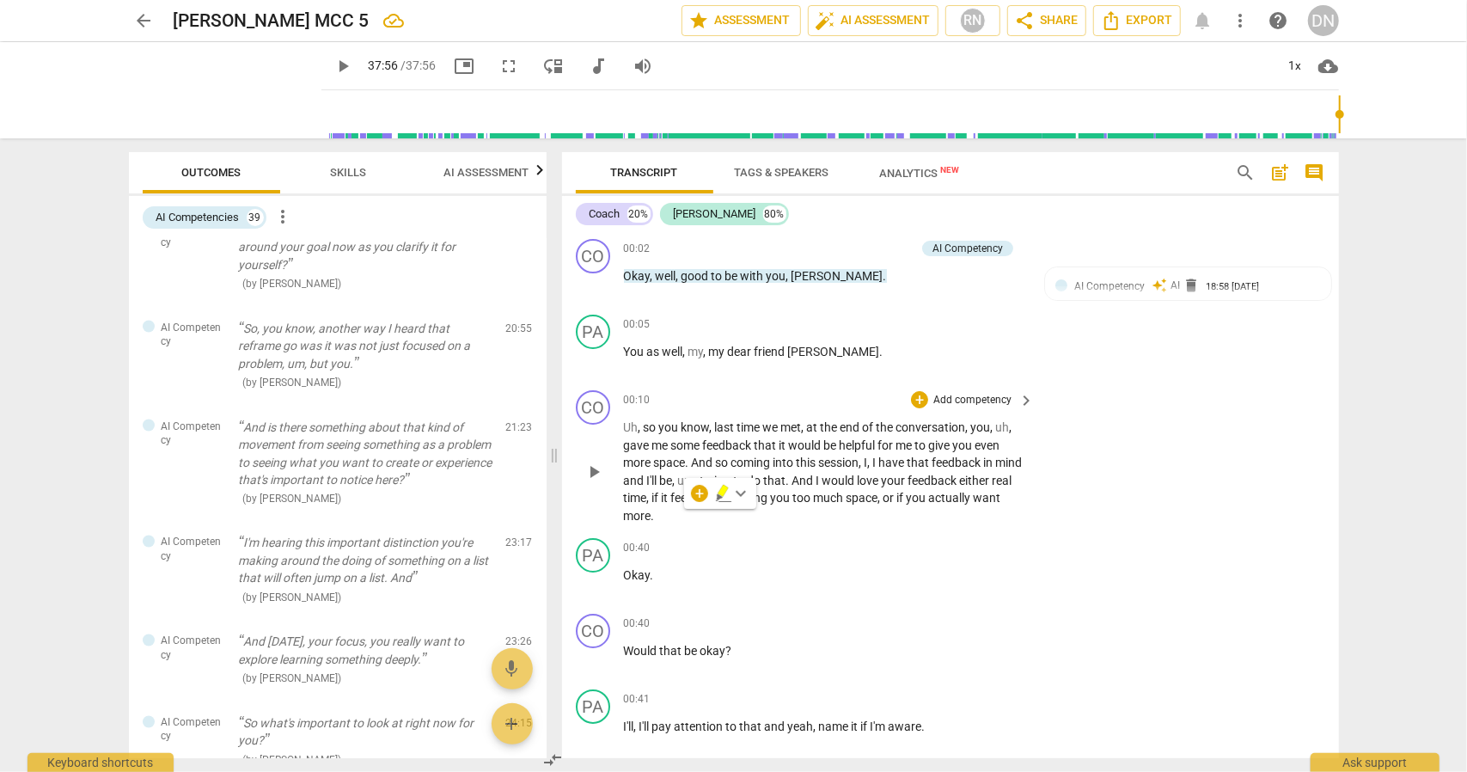
click at [1100, 490] on div "CO play_arrow pause 00:10 + Add competency keyboard_arrow_right Uh , so you kno…" at bounding box center [950, 457] width 777 height 148
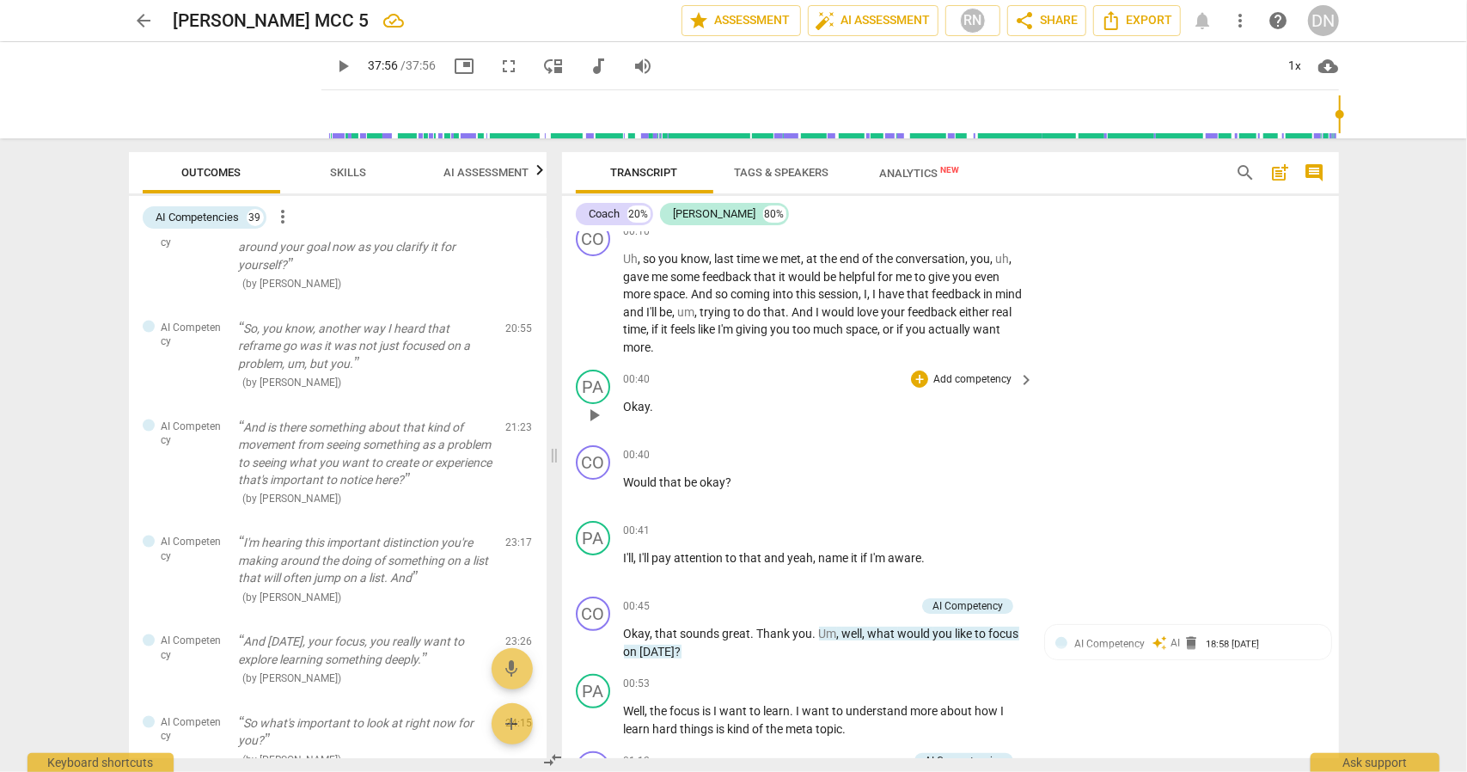
scroll to position [286, 0]
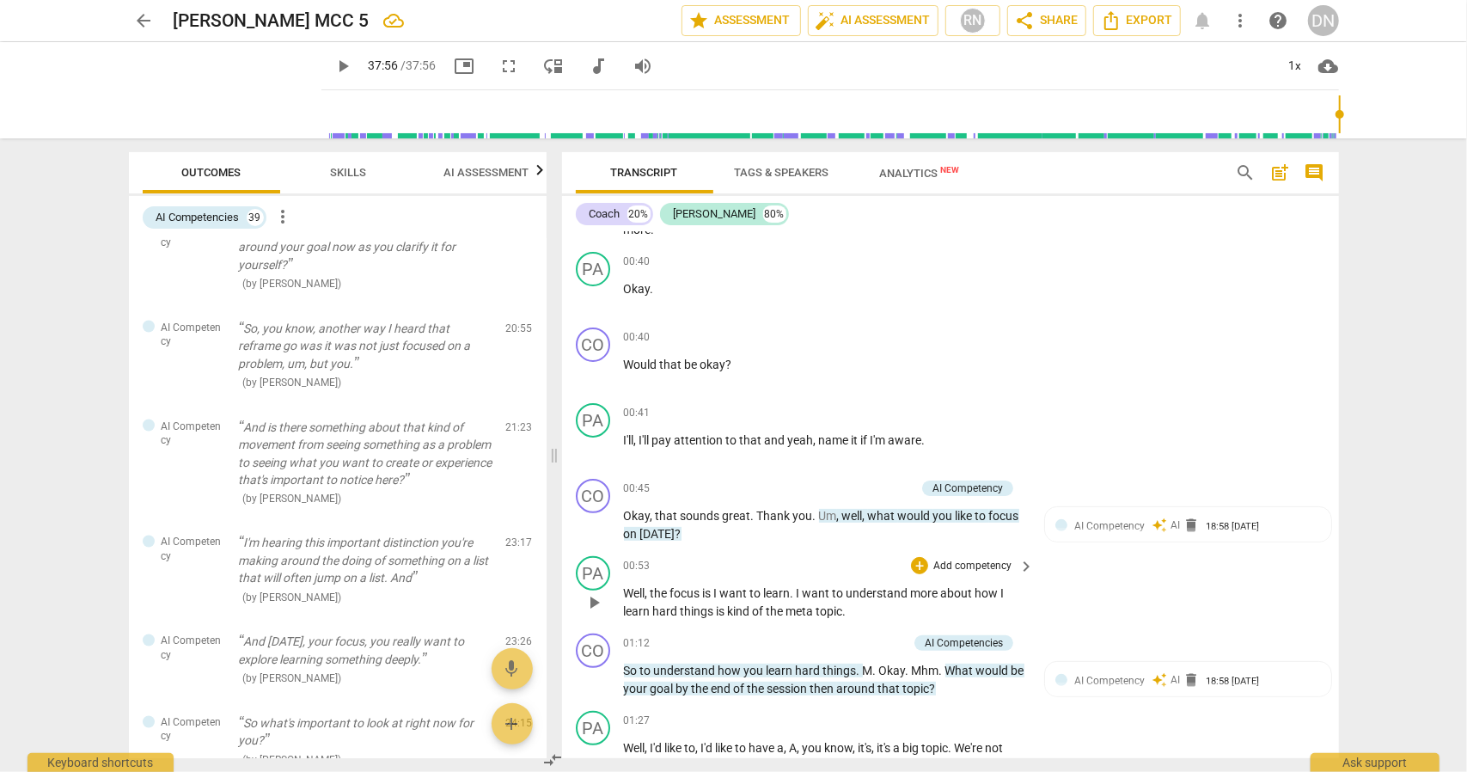
click at [869, 549] on div "PA play_arrow pause 00:53 + Add competency keyboard_arrow_right Well , the focu…" at bounding box center [950, 587] width 777 height 77
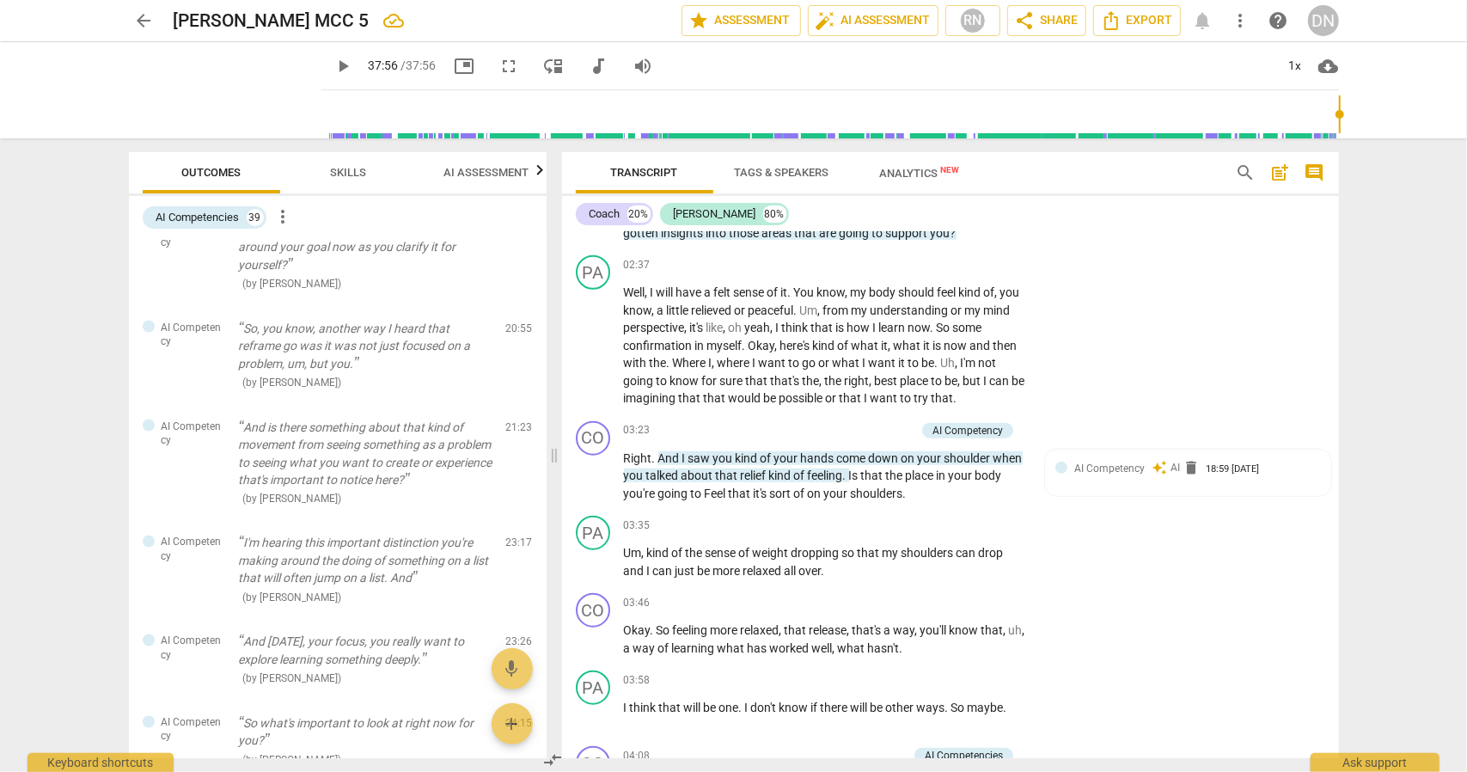
scroll to position [1432, 0]
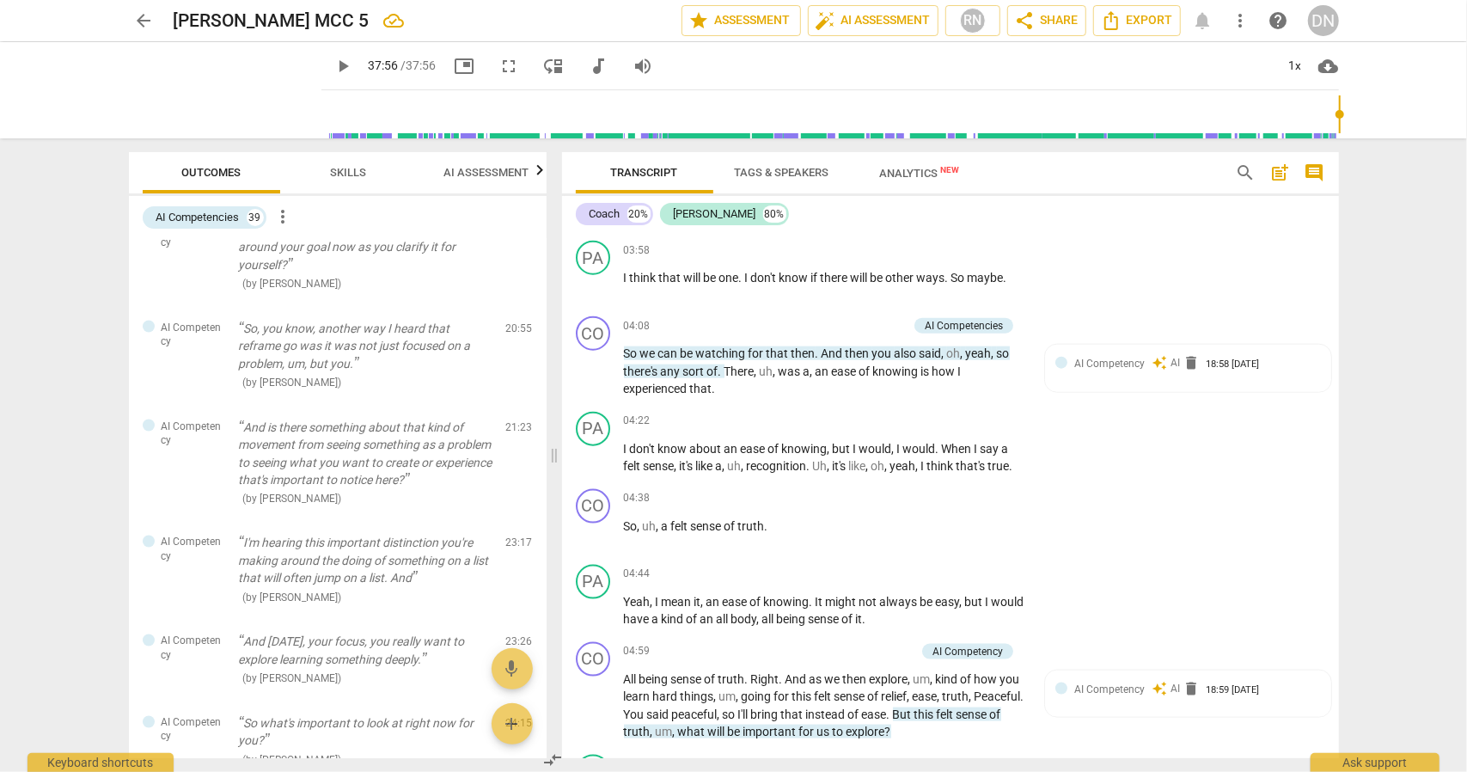
click at [135, 10] on span "arrow_back" at bounding box center [144, 20] width 21 height 21
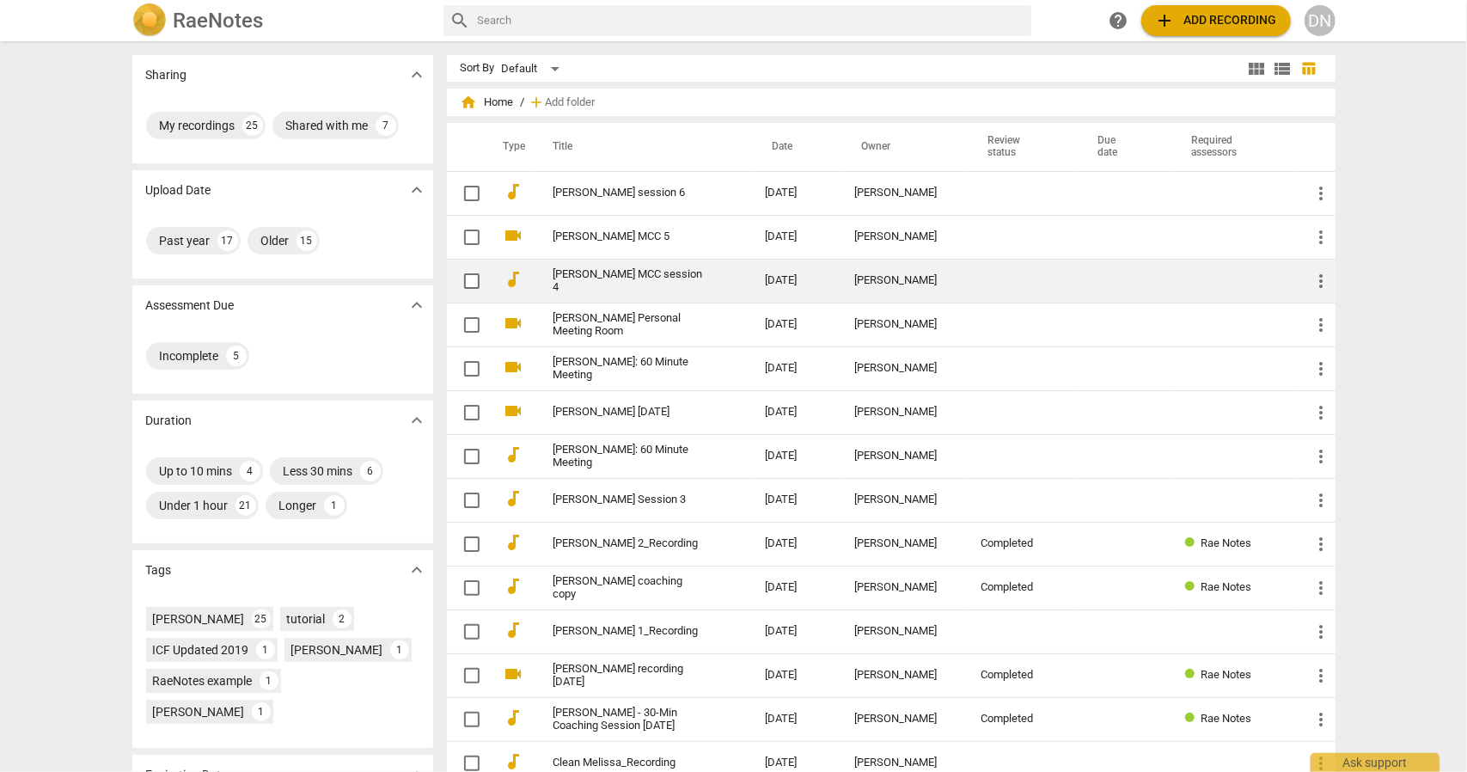
click at [588, 282] on link "[PERSON_NAME] MCC session 4" at bounding box center [629, 281] width 150 height 26
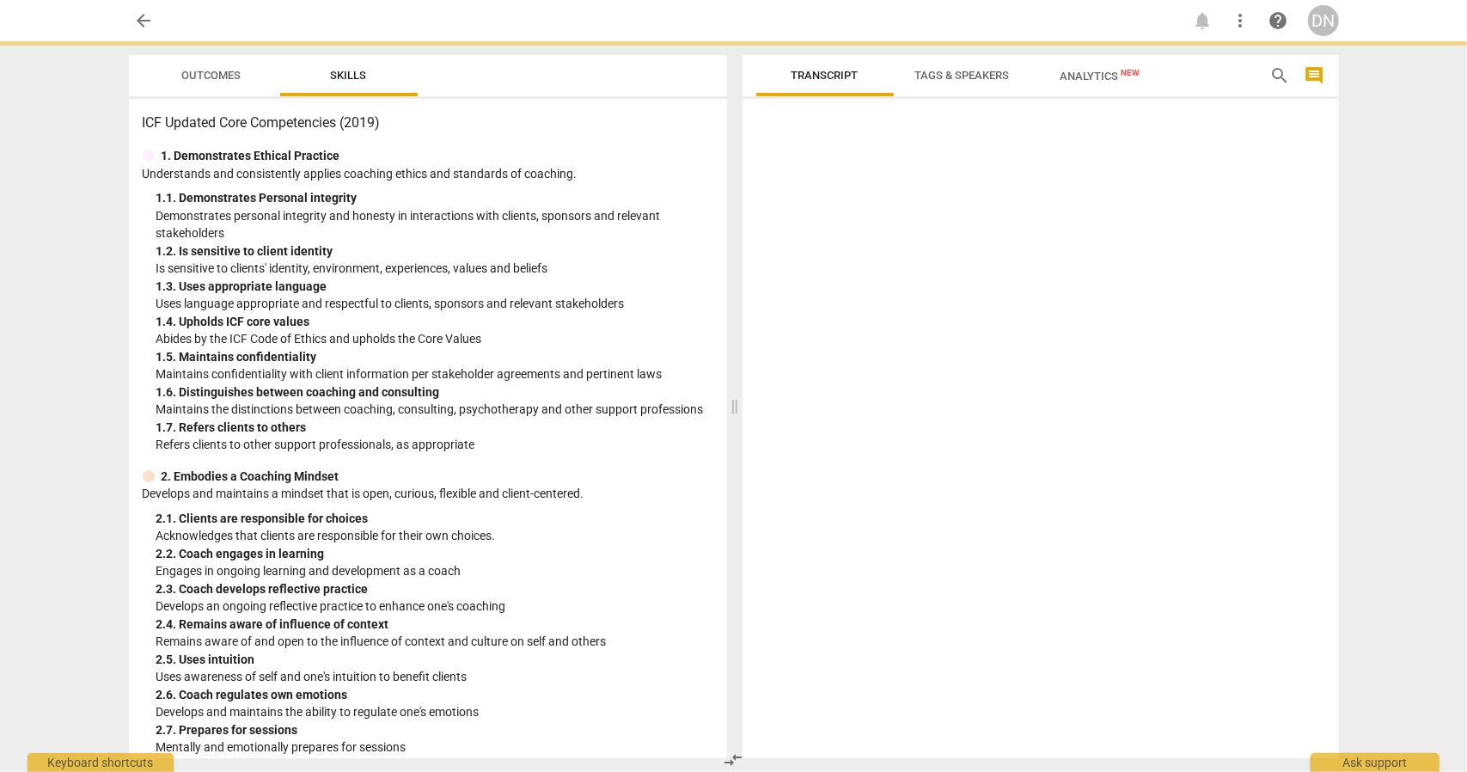
click at [588, 282] on div "1. 3. Uses appropriate language" at bounding box center [434, 287] width 557 height 18
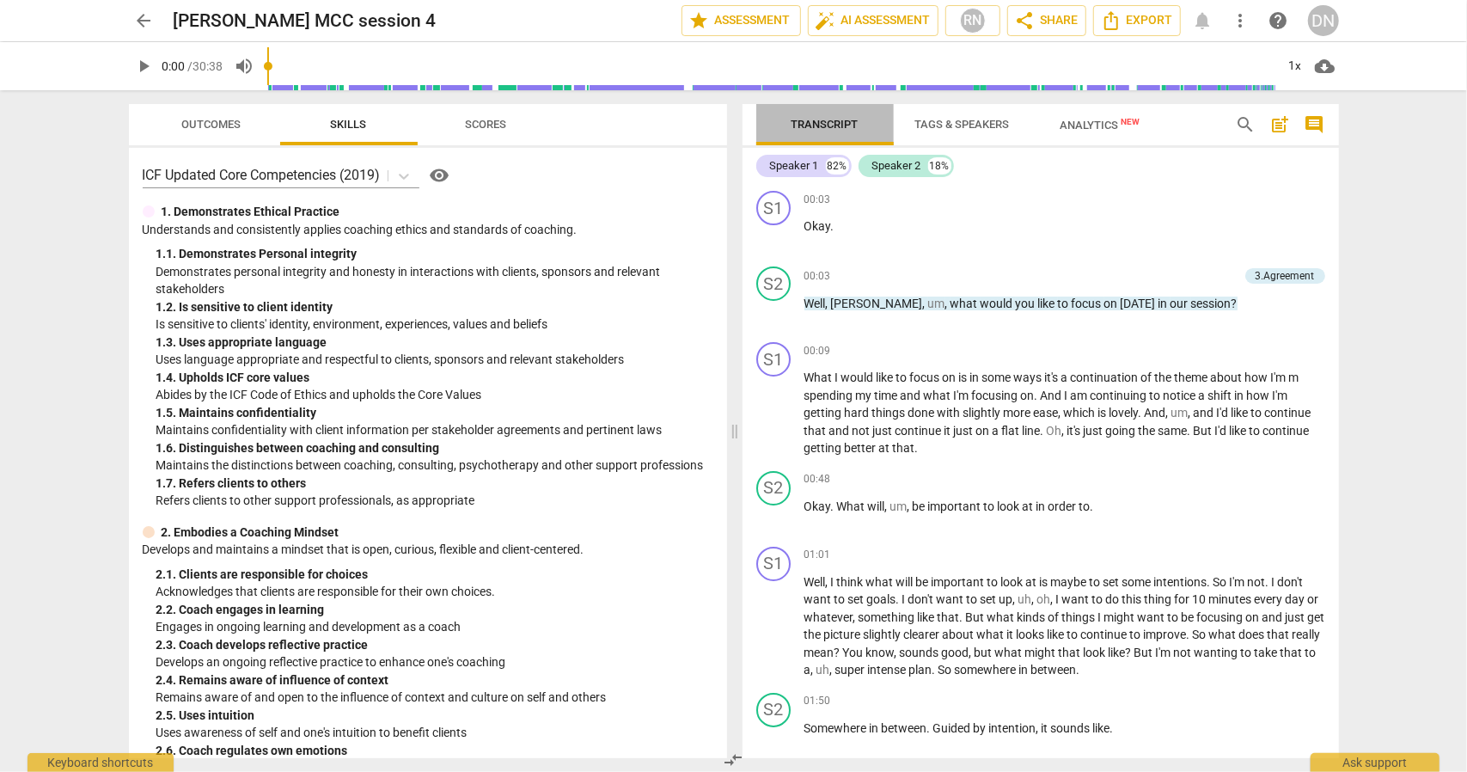
click at [846, 124] on span "Transcript" at bounding box center [825, 124] width 67 height 13
click at [750, 21] on span "star Assessment" at bounding box center [741, 20] width 104 height 21
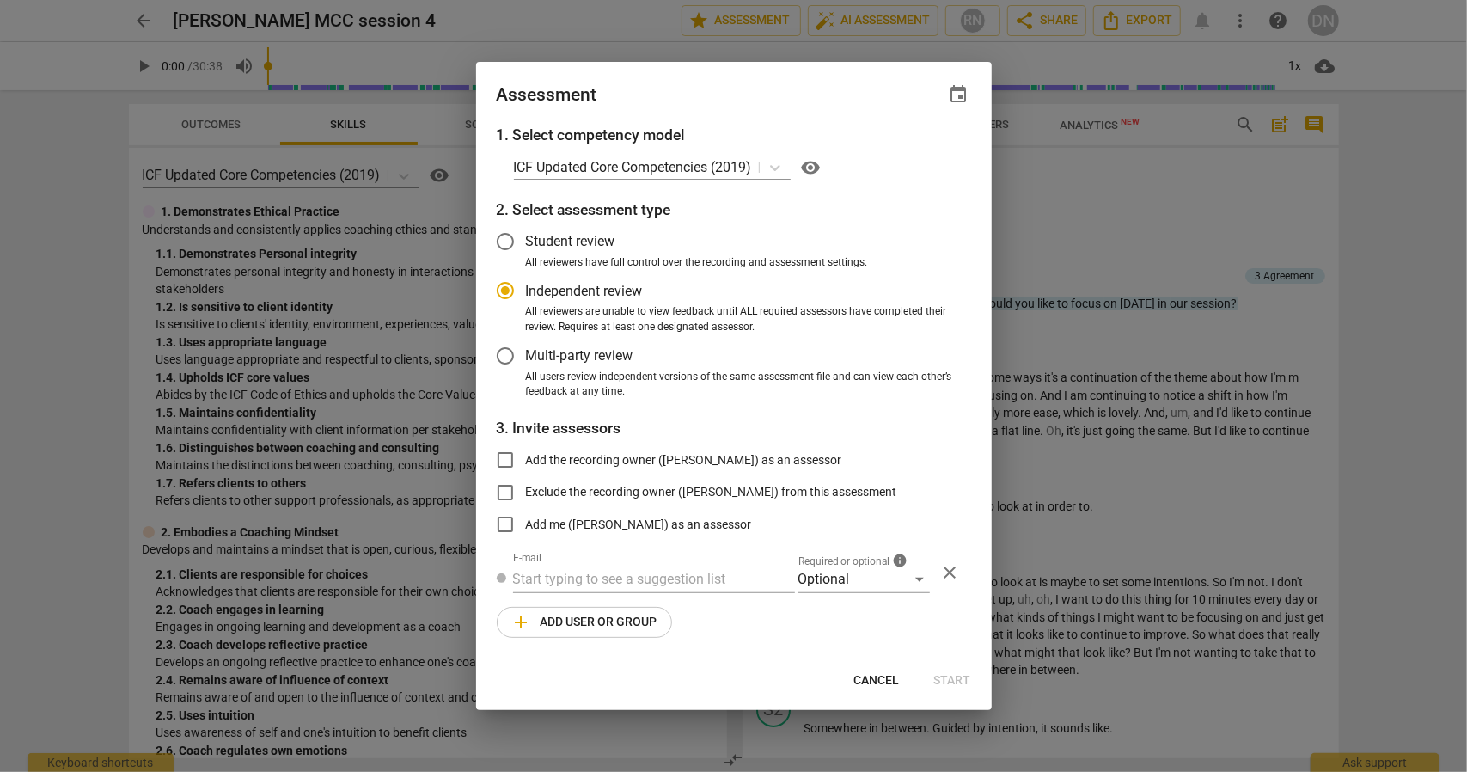
click at [597, 25] on div at bounding box center [733, 386] width 1467 height 772
radio input "false"
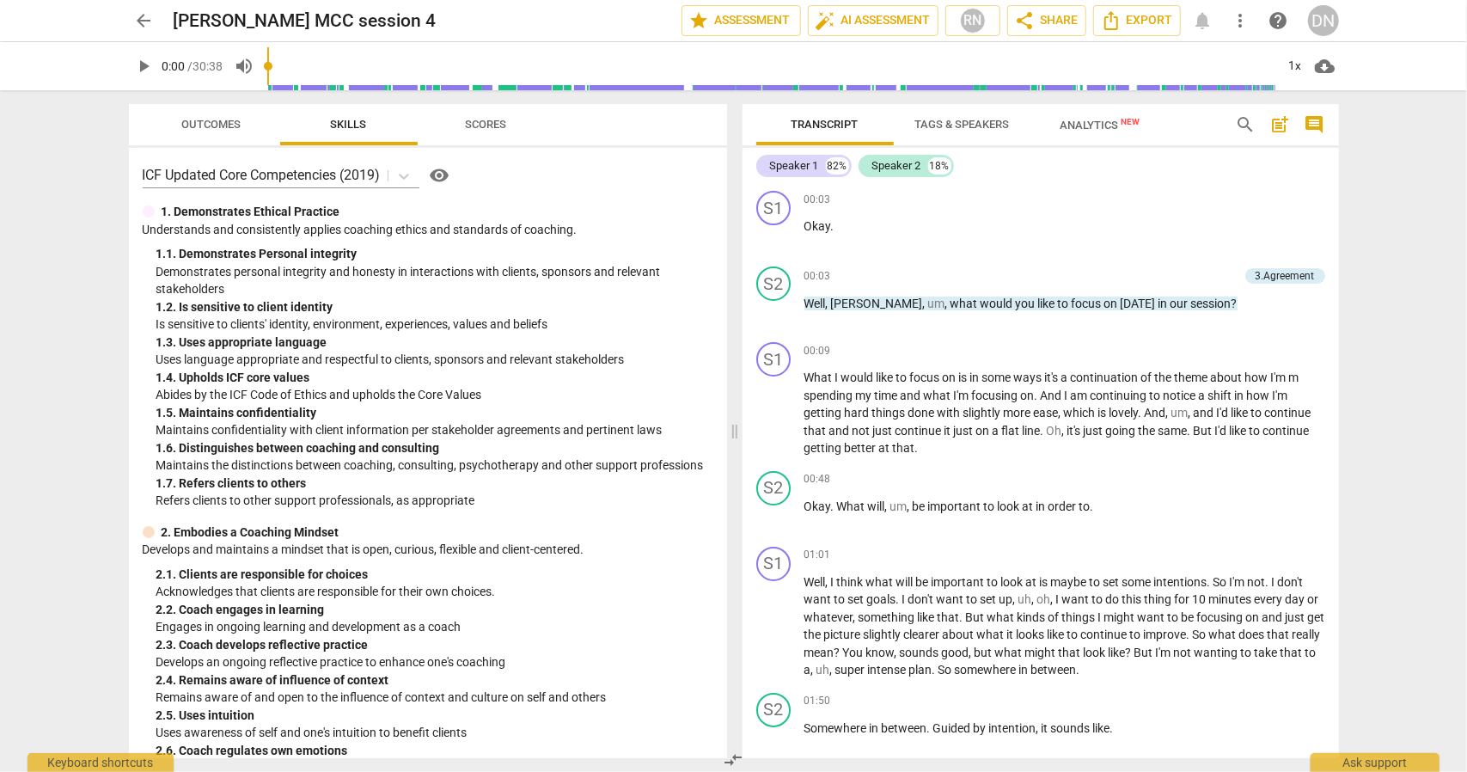
click at [939, 121] on span "Tags & Speakers" at bounding box center [962, 124] width 95 height 13
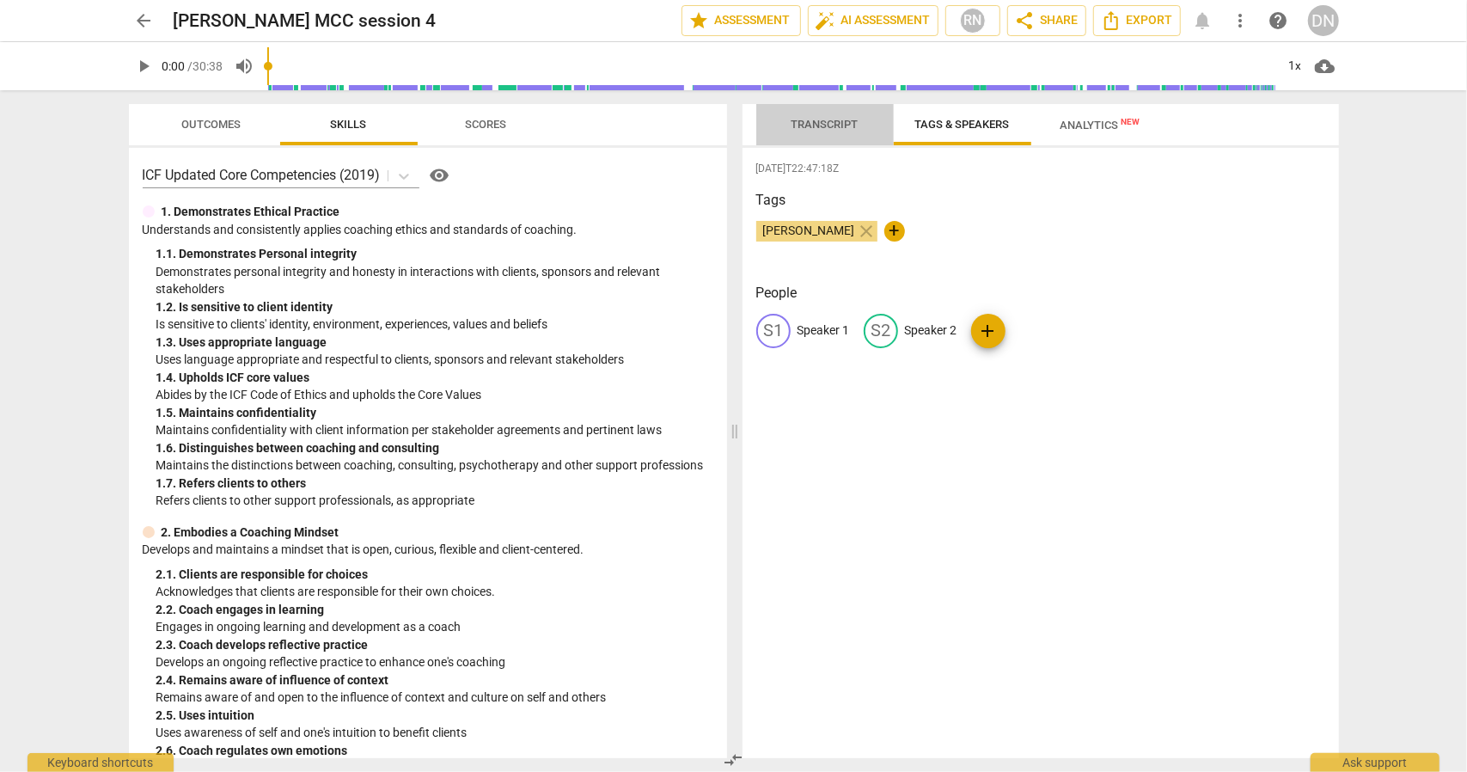
click at [849, 123] on span "Transcript" at bounding box center [825, 124] width 67 height 13
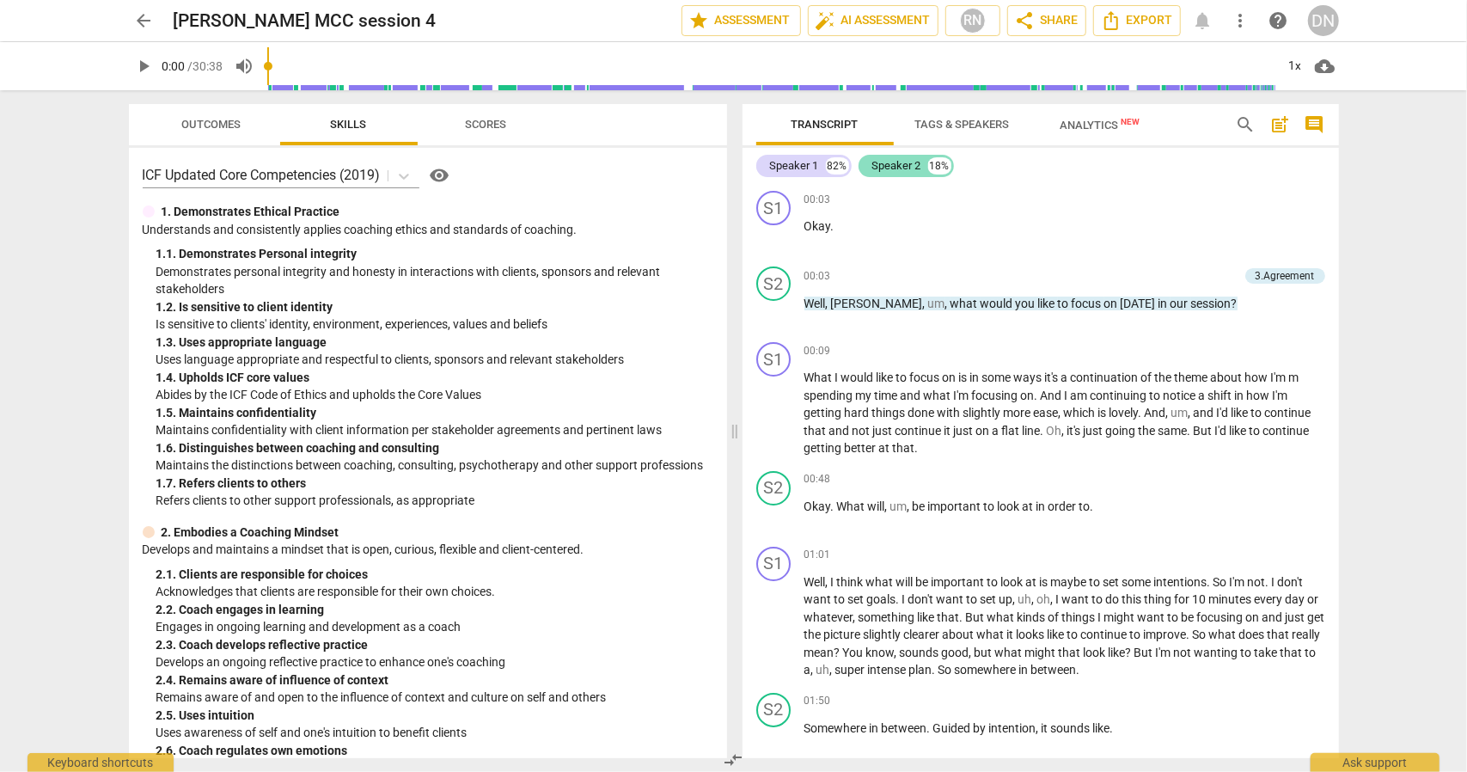
click at [897, 171] on div "Speaker 2" at bounding box center [896, 165] width 49 height 17
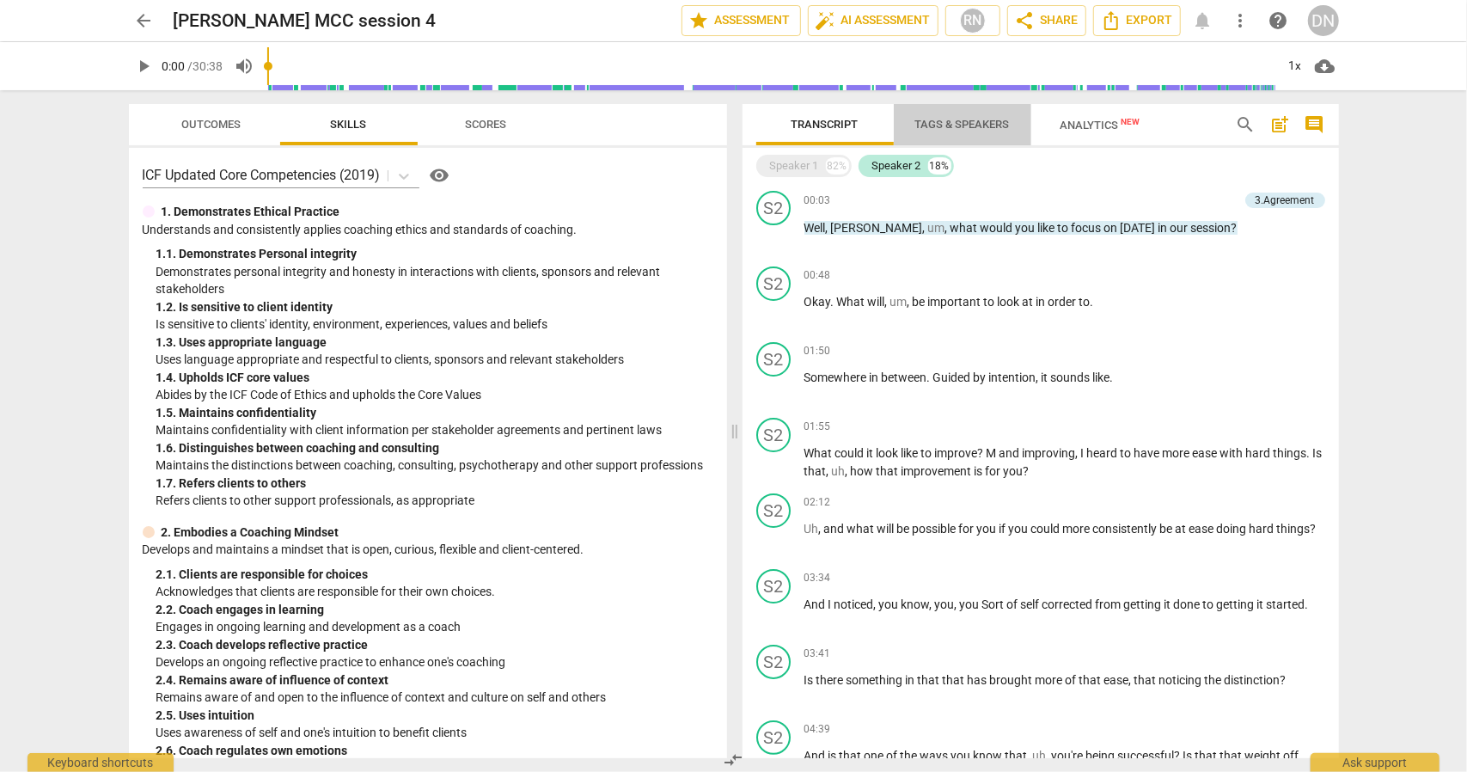
click at [949, 120] on span "Tags & Speakers" at bounding box center [962, 124] width 95 height 13
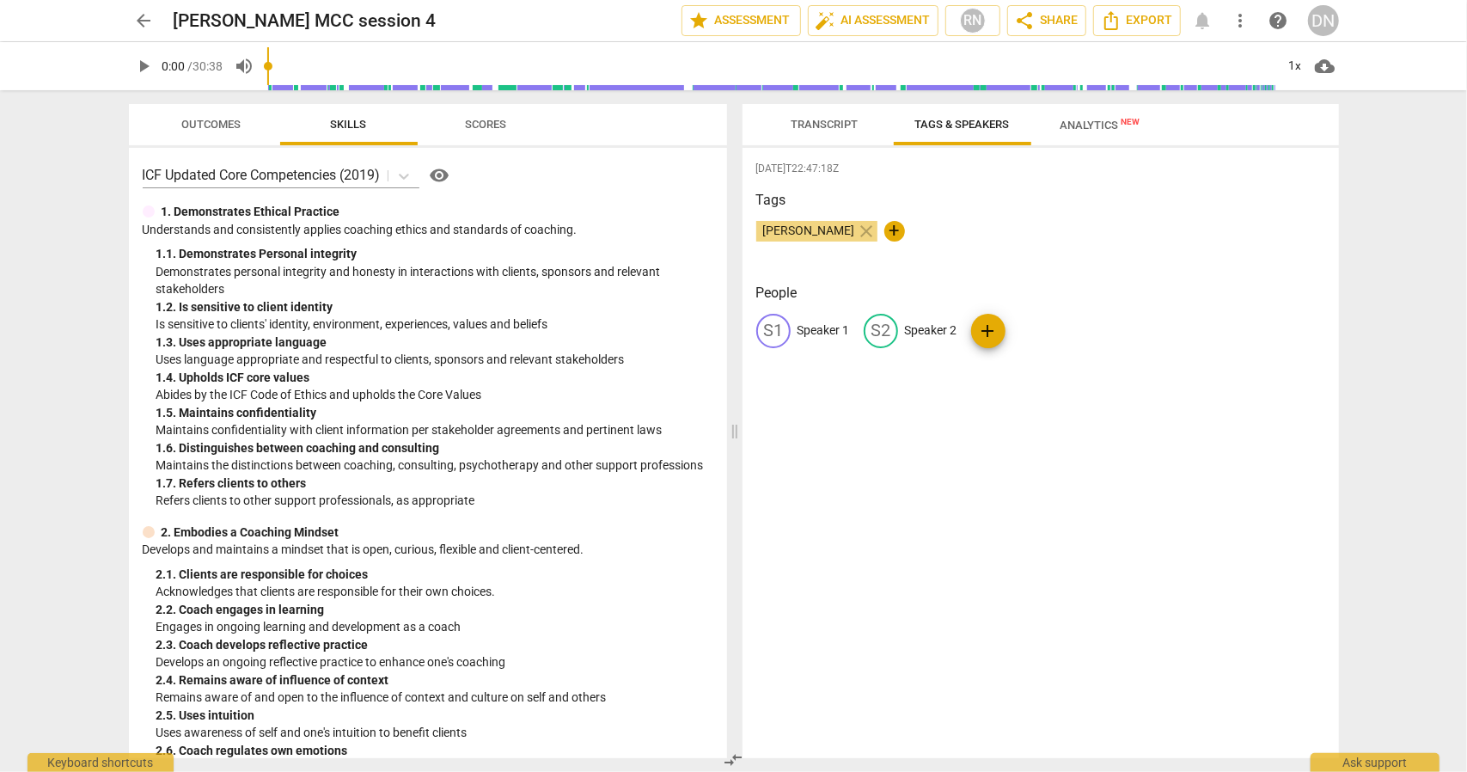
click at [937, 334] on p "Speaker 2" at bounding box center [931, 330] width 52 height 18
type input "Coach"
click at [823, 333] on p "Speaker 1" at bounding box center [824, 330] width 52 height 18
type input "[PERSON_NAME]"
click at [821, 415] on div "[DATE]T22:47:18Z Tags [PERSON_NAME] close + People edit [PERSON_NAME] delete CO…" at bounding box center [1041, 453] width 597 height 610
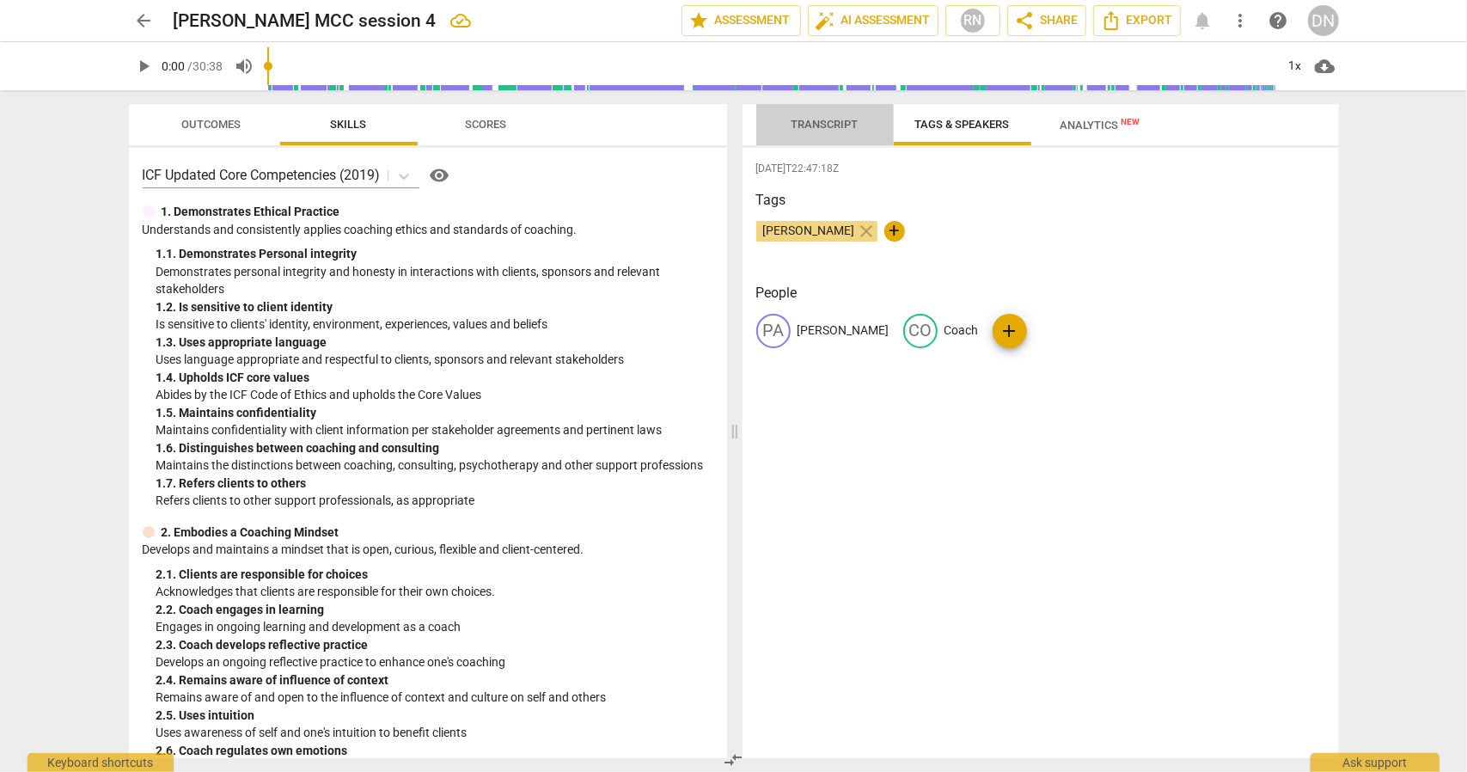
click at [836, 133] on span "Transcript" at bounding box center [825, 124] width 108 height 23
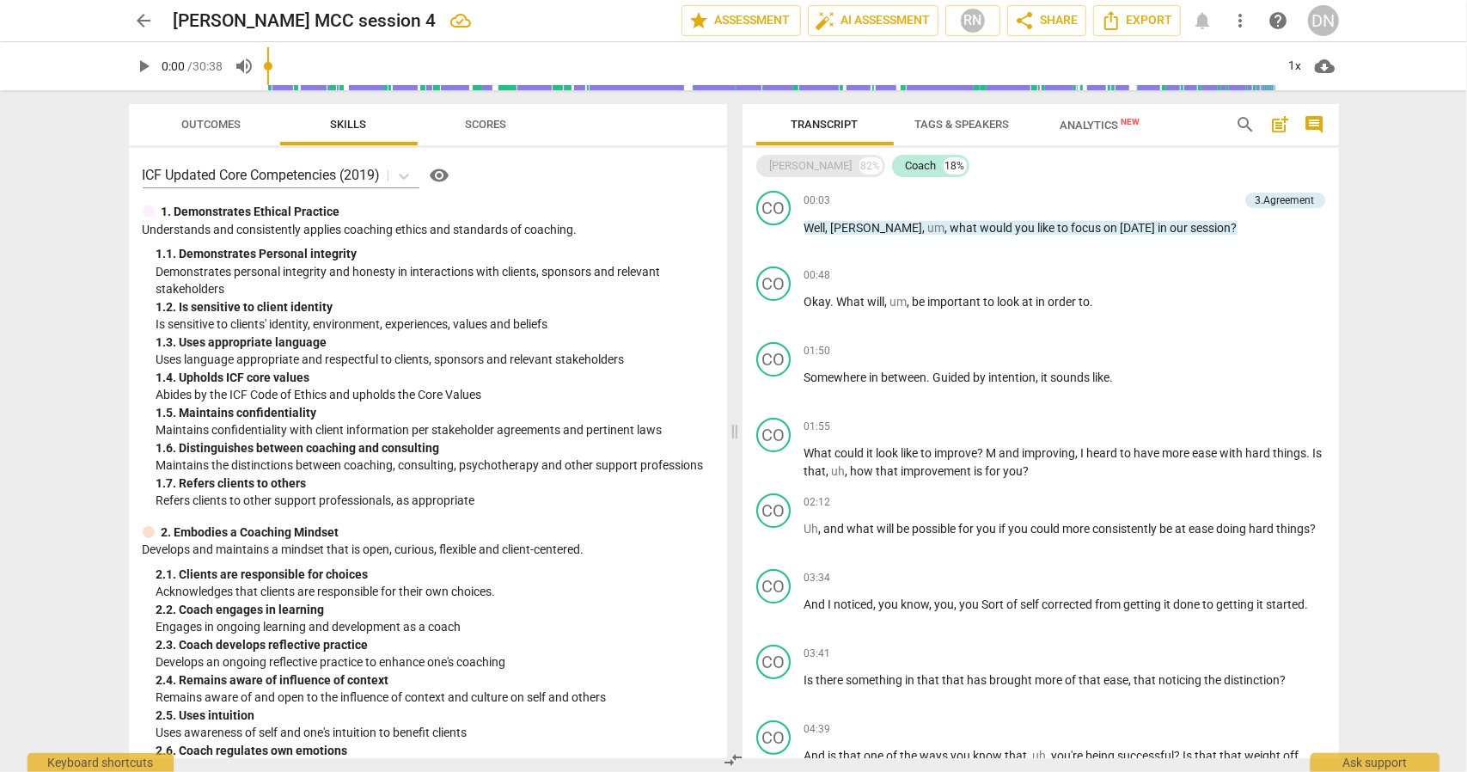
click at [767, 169] on div "[PERSON_NAME] 82%" at bounding box center [820, 166] width 129 height 22
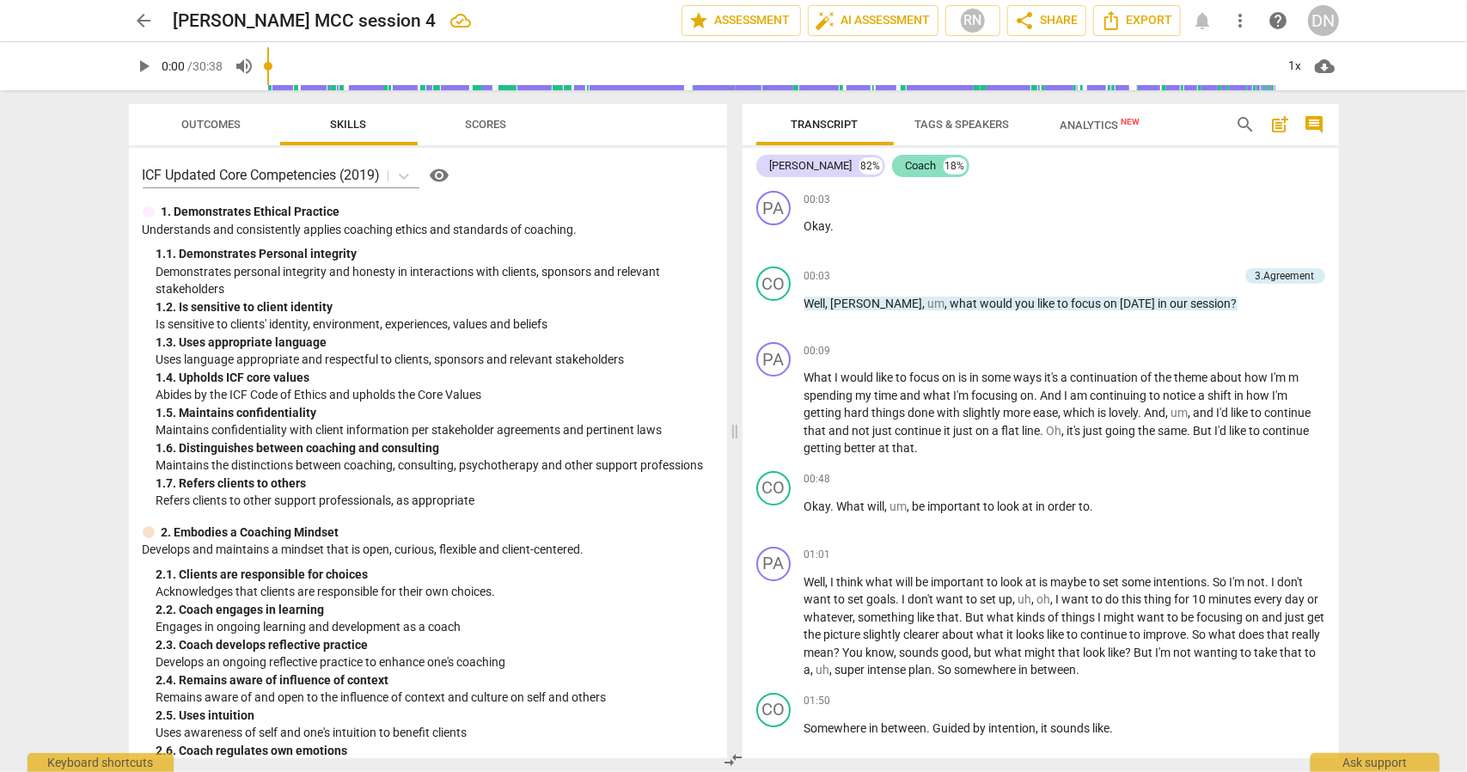
click at [906, 168] on div "Coach" at bounding box center [921, 165] width 31 height 17
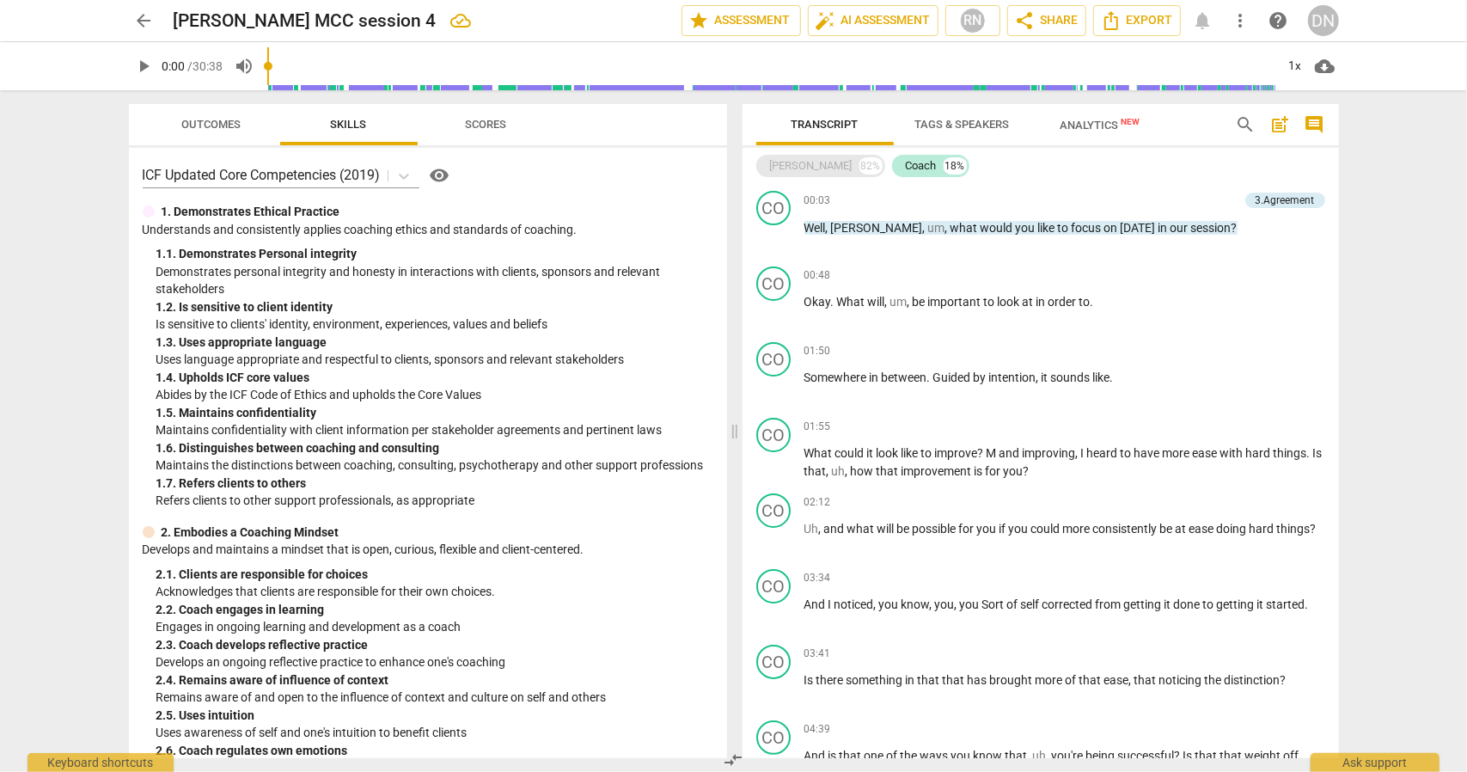
click at [770, 169] on div "[PERSON_NAME]" at bounding box center [811, 165] width 83 height 17
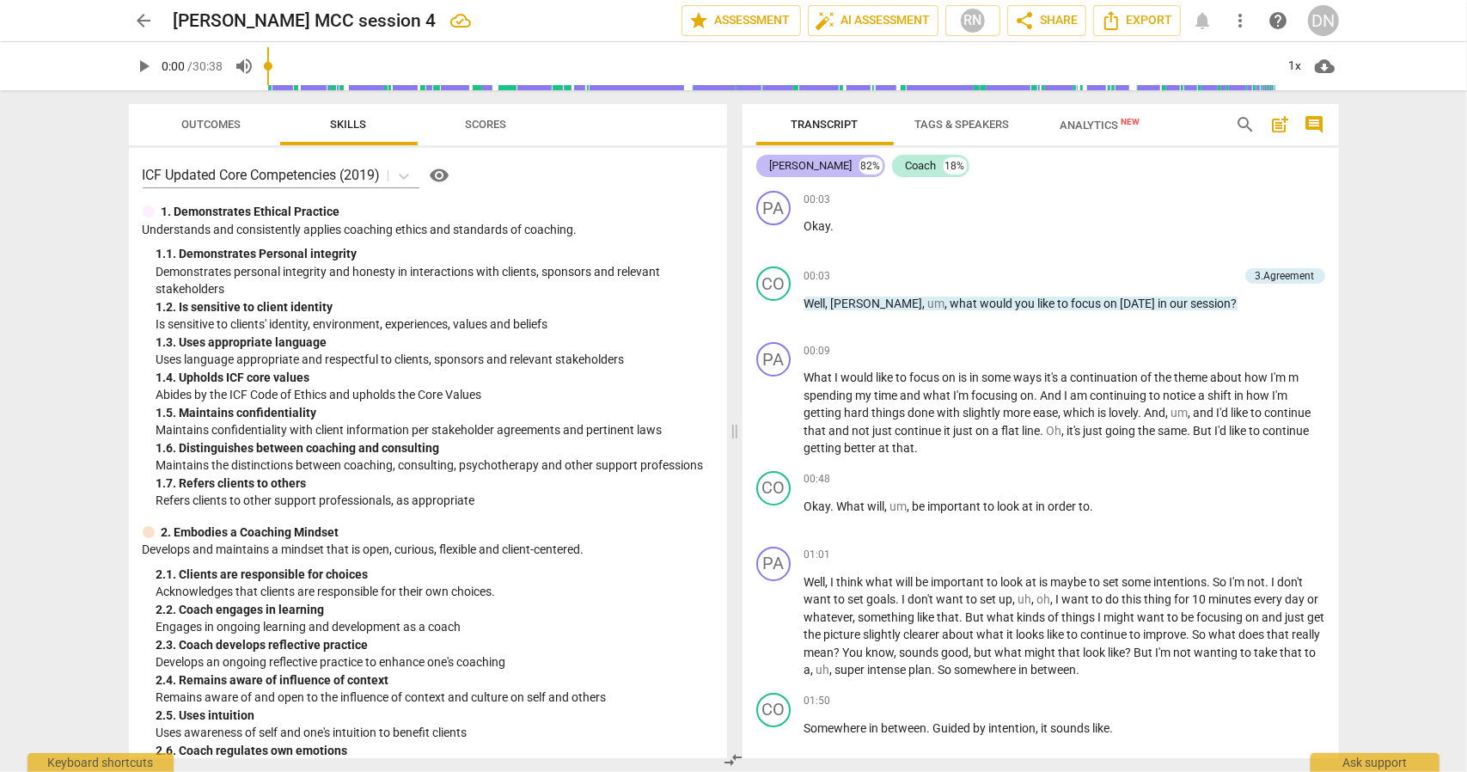
click at [770, 169] on div "[PERSON_NAME]" at bounding box center [811, 165] width 83 height 17
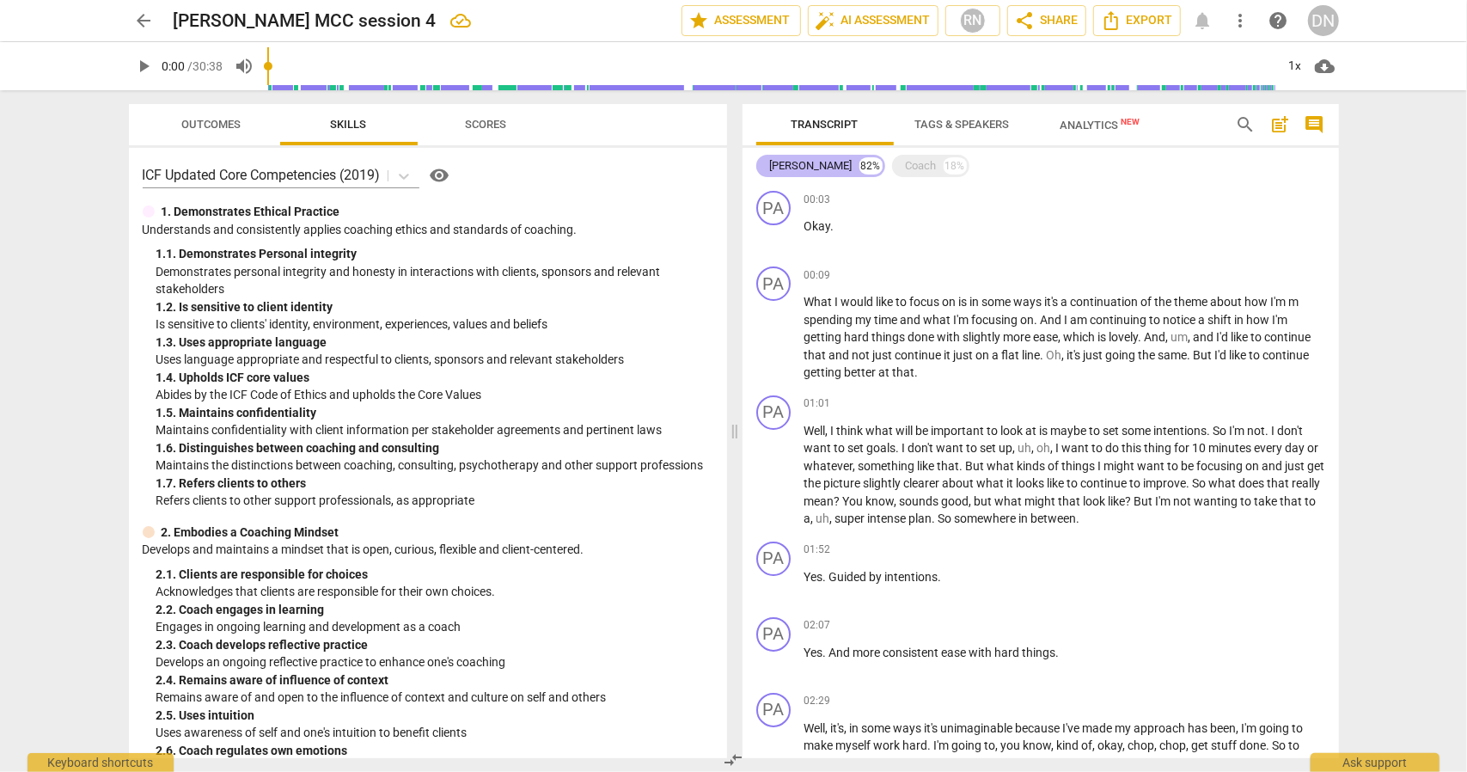
click at [770, 169] on div "[PERSON_NAME]" at bounding box center [811, 165] width 83 height 17
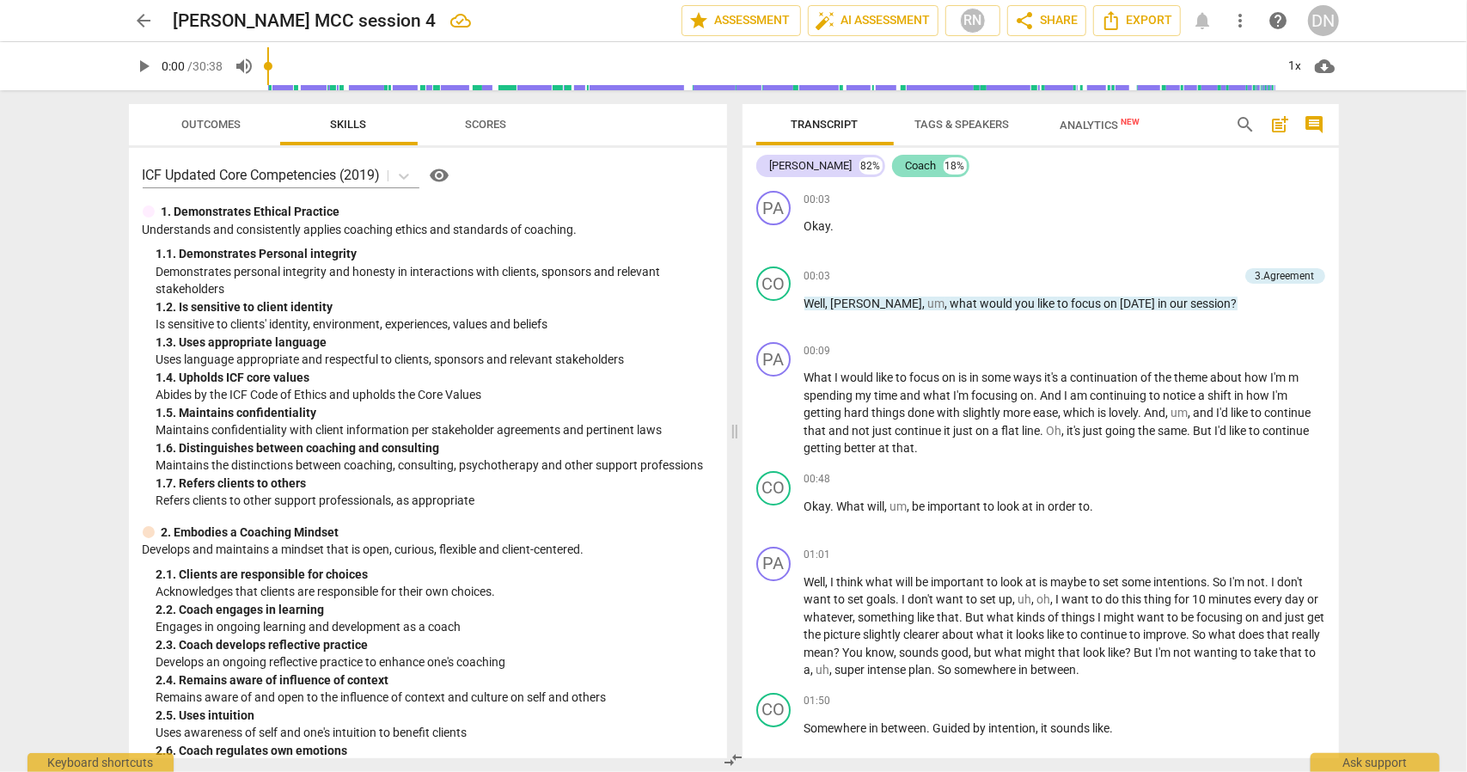
click at [906, 161] on div "Coach" at bounding box center [921, 165] width 31 height 17
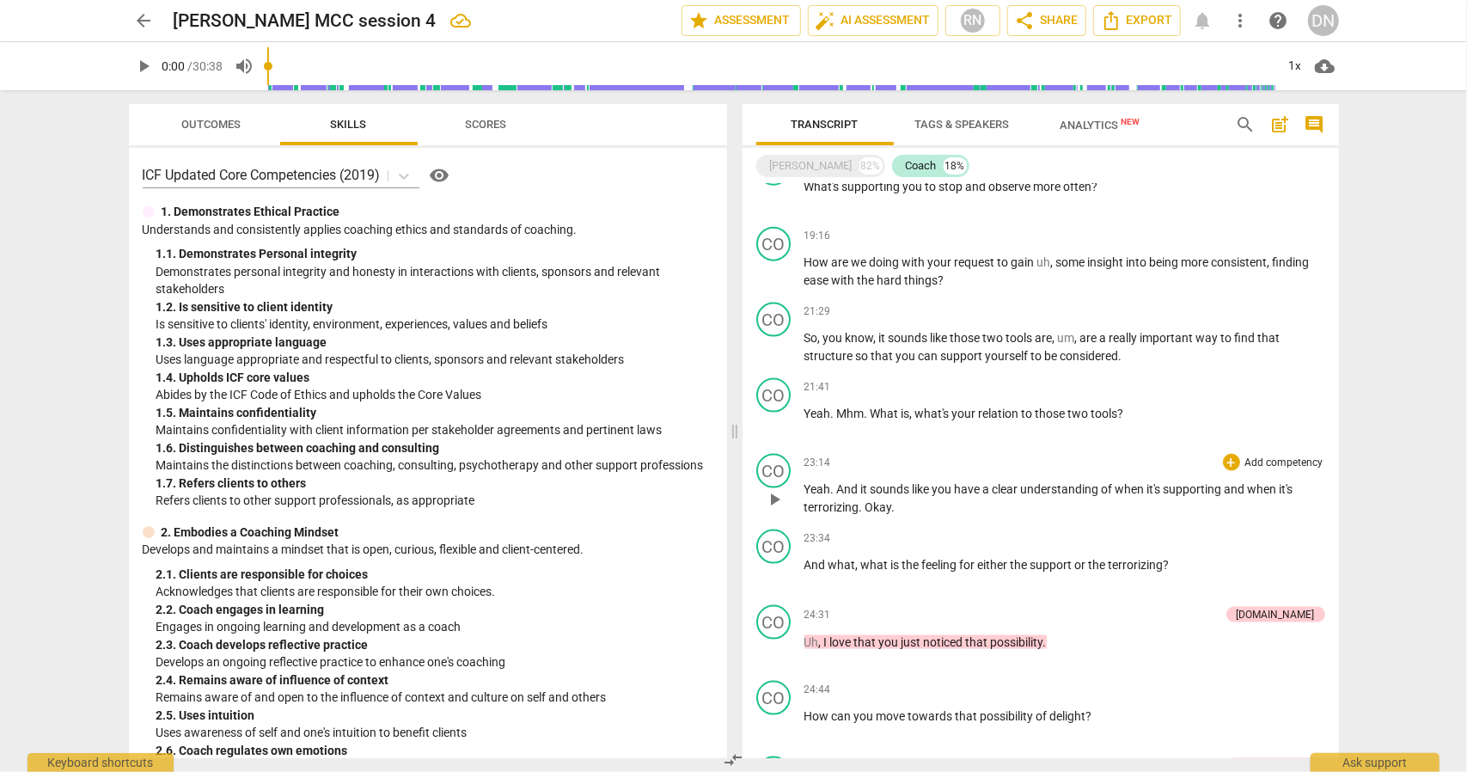
scroll to position [1576, 0]
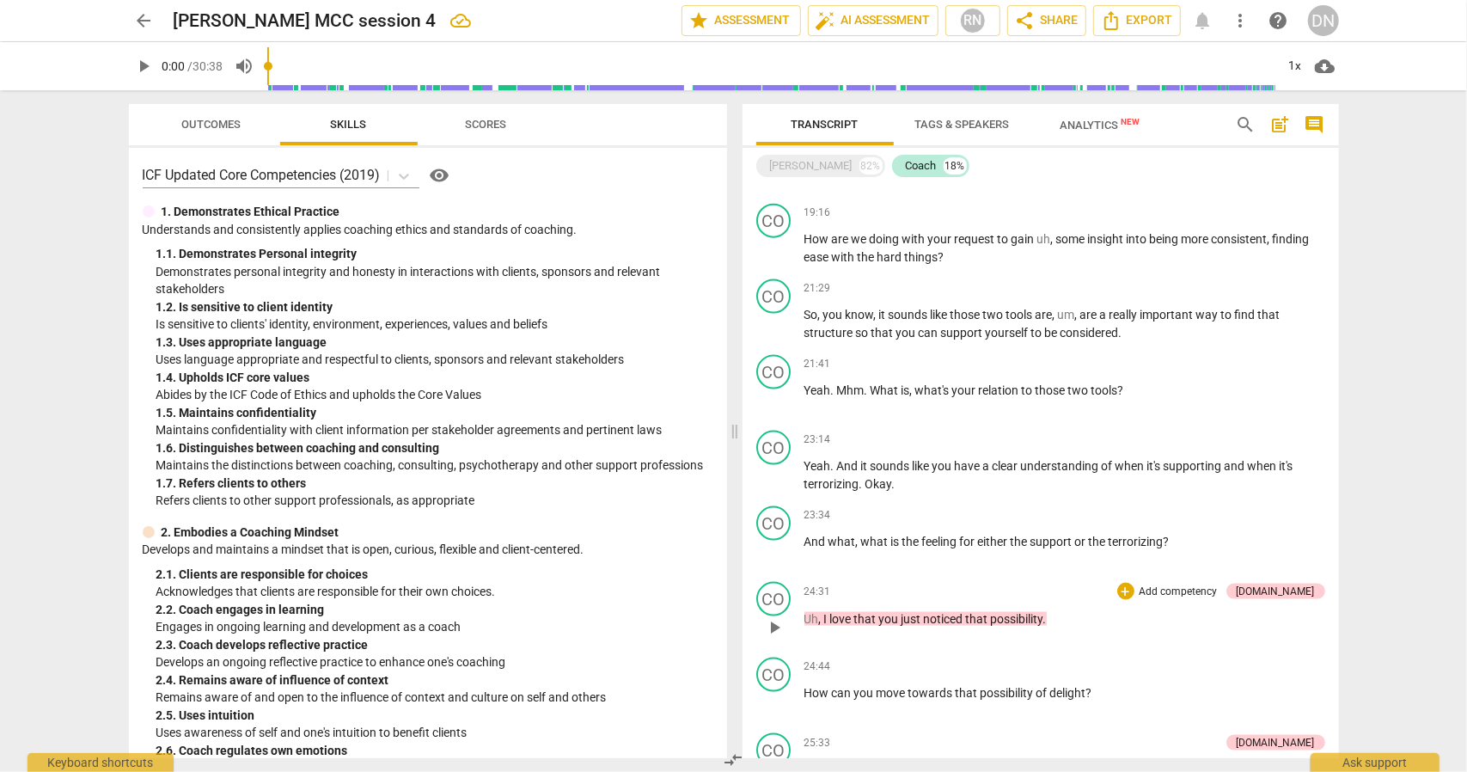
click at [1080, 619] on p "Uh , I love that you just noticed that possibility ." at bounding box center [1065, 619] width 521 height 18
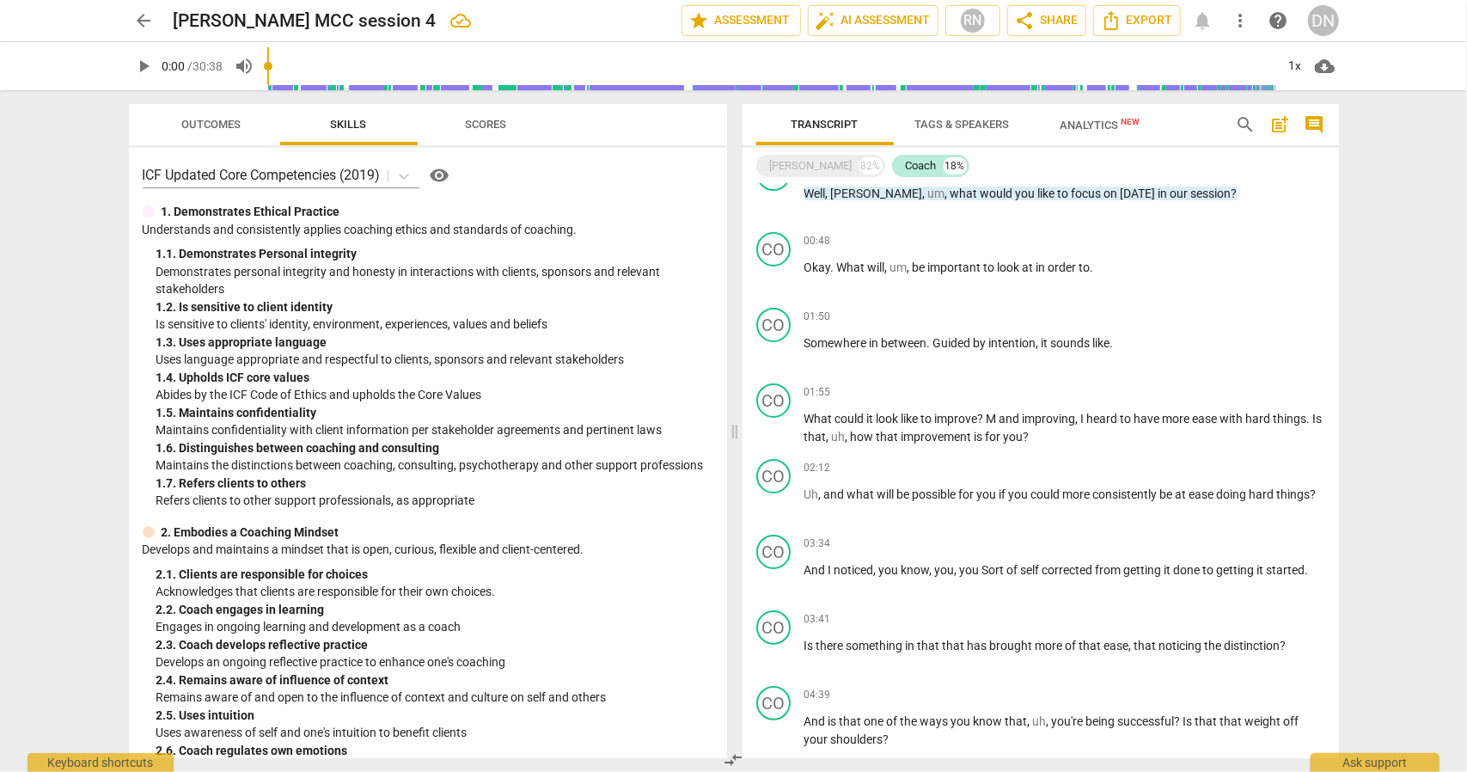
scroll to position [0, 0]
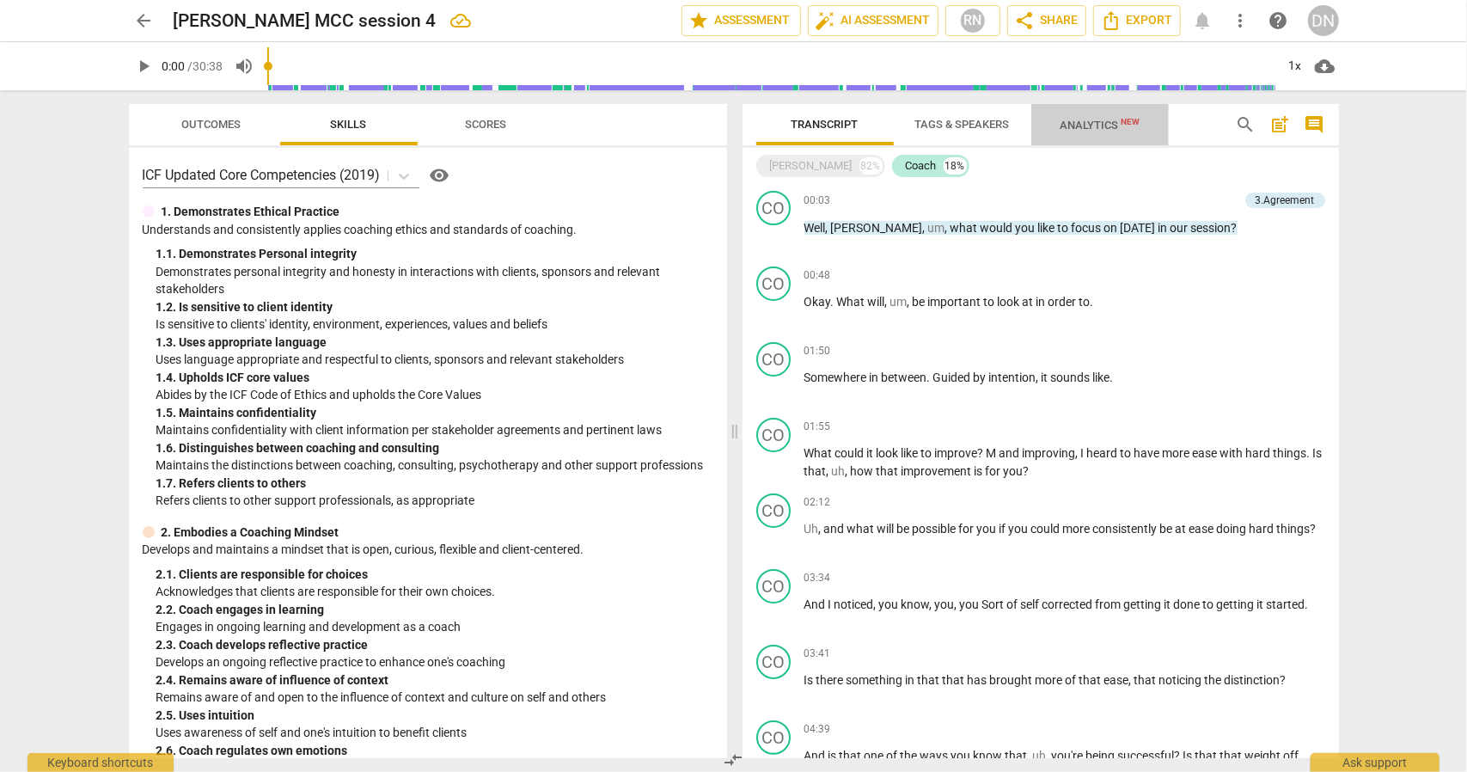
click at [1101, 126] on span "Analytics New" at bounding box center [1100, 125] width 80 height 13
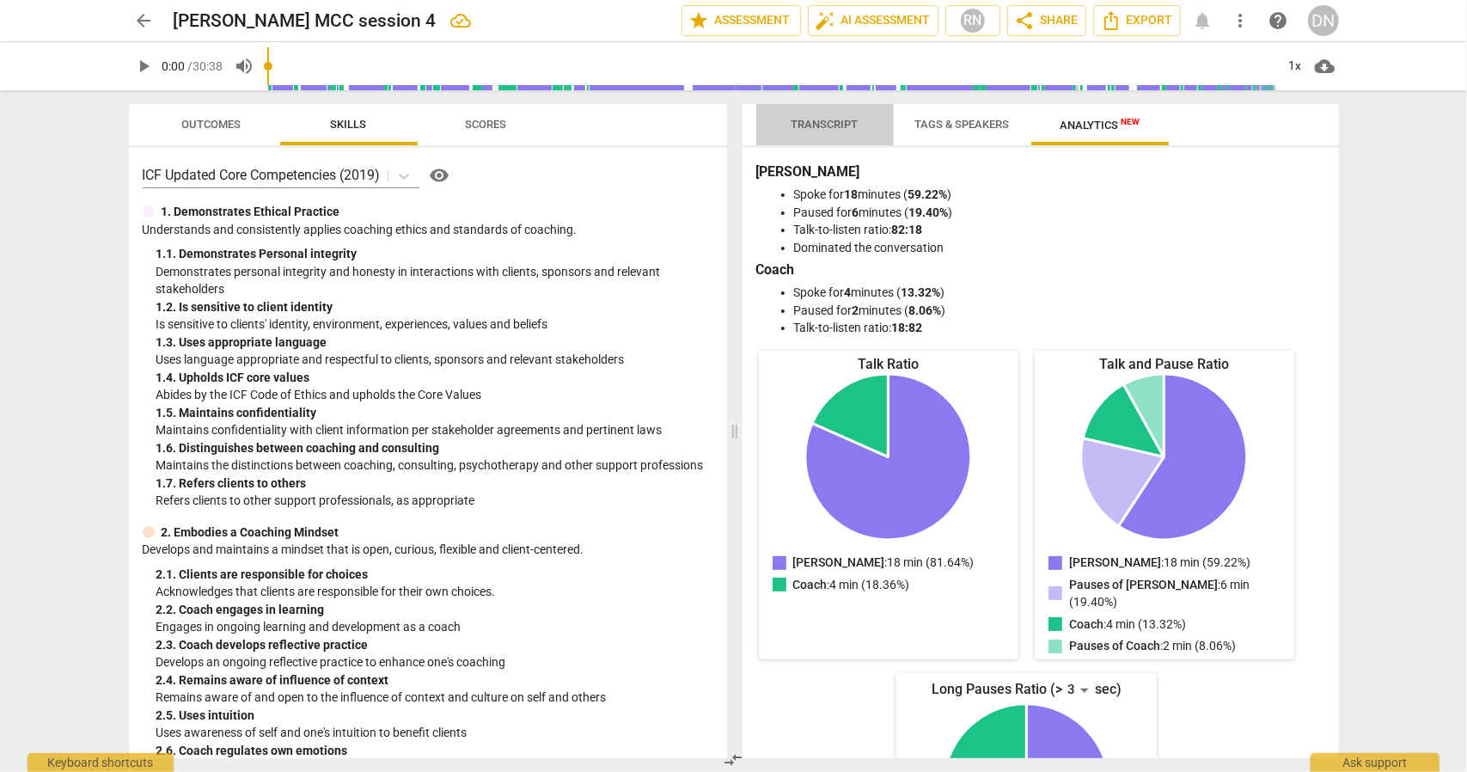
click at [821, 122] on span "Transcript" at bounding box center [825, 124] width 67 height 13
